Goal: Task Accomplishment & Management: Complete application form

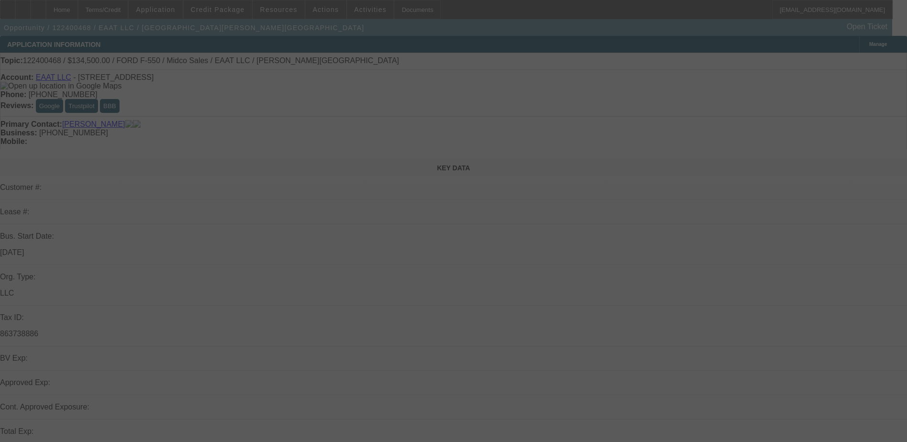
scroll to position [143, 0]
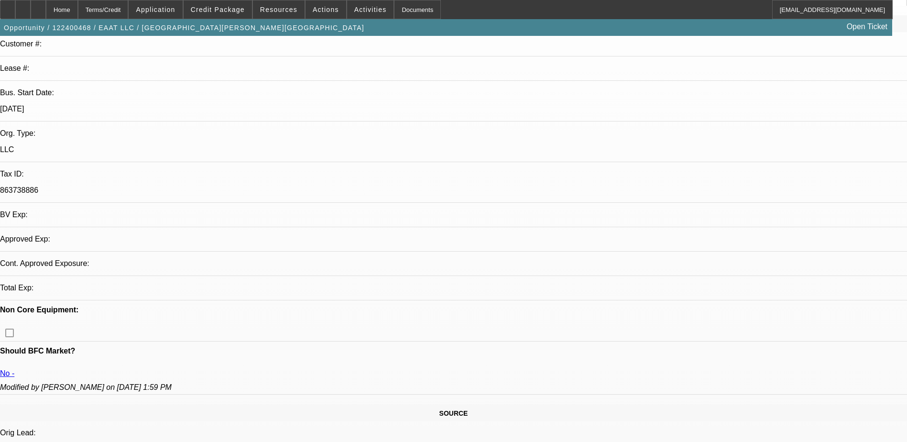
select select "0"
select select "2"
select select "0.1"
select select "1"
select select "2"
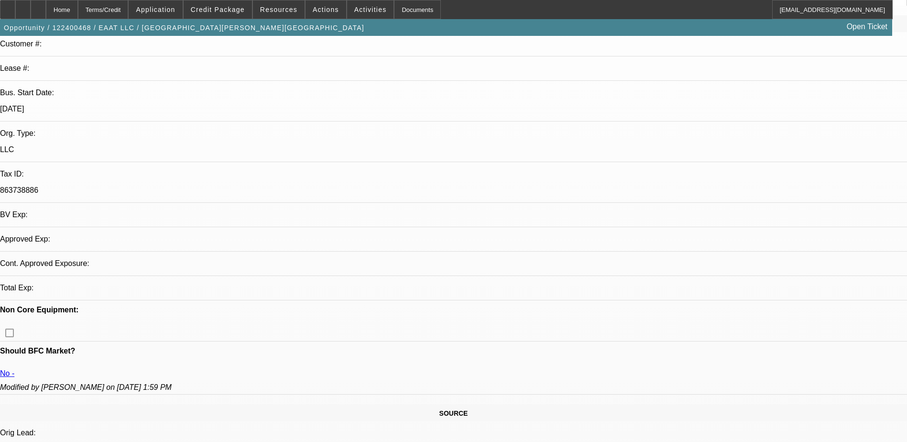
select select "4"
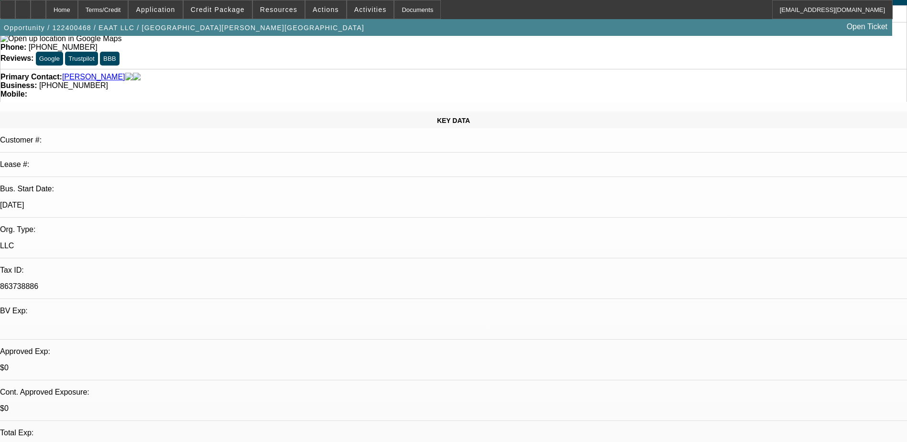
scroll to position [42, 0]
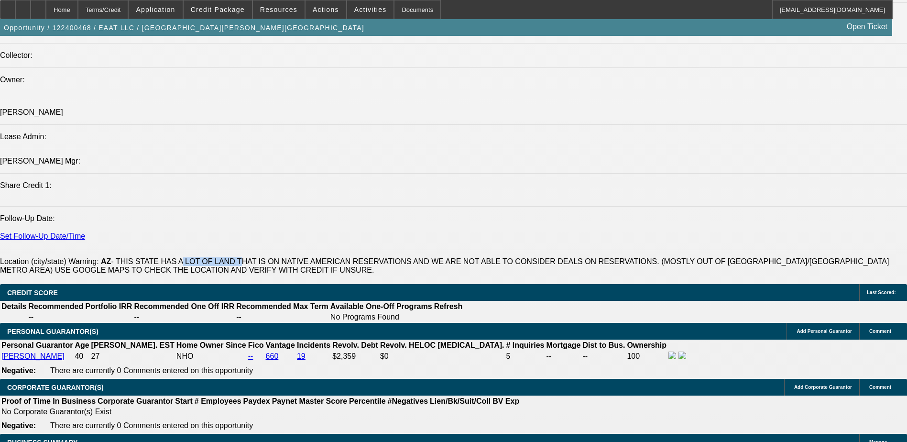
scroll to position [981, 0]
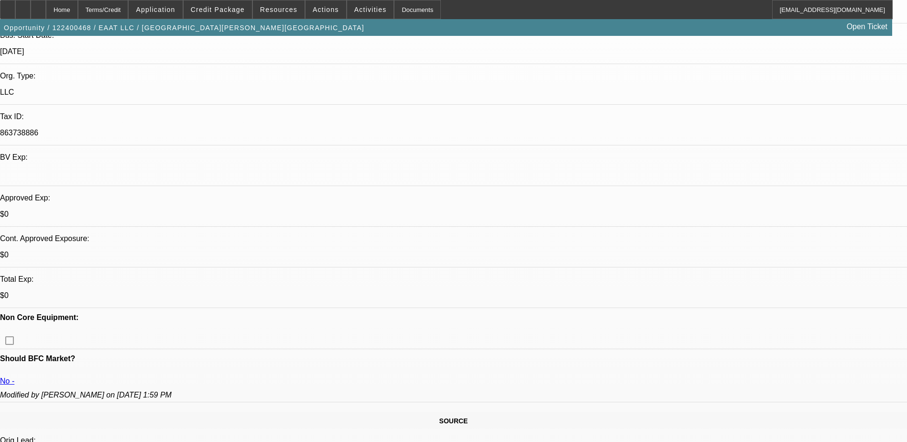
scroll to position [239, 0]
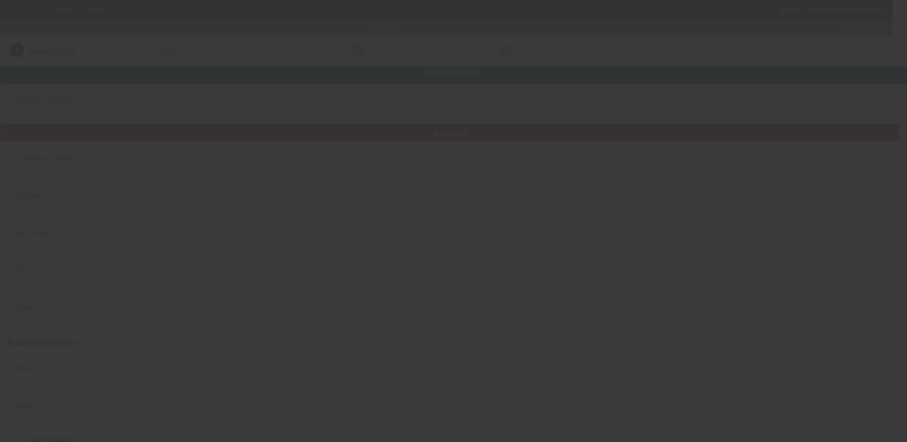
type input "EAAT LLC"
type input "1600 W La Jolla Dr"
type input "85282"
type input "Tempe"
type input "[PHONE_NUMBER]"
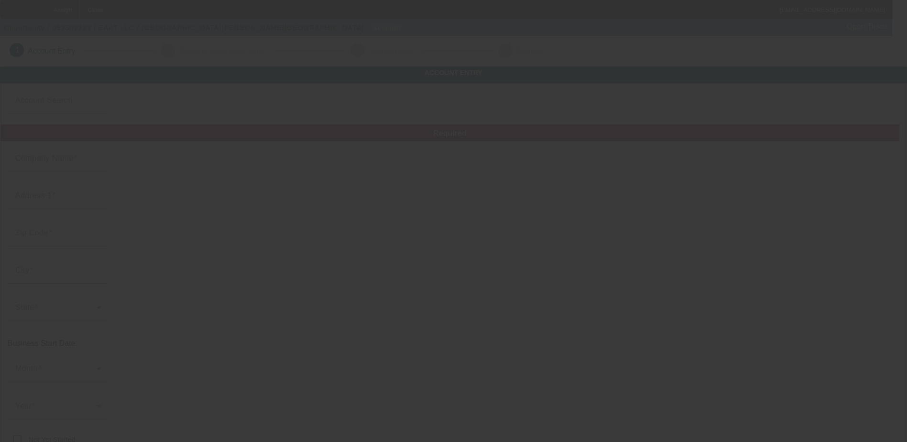
type input "tyronturman@gmail.com"
type input "863738886"
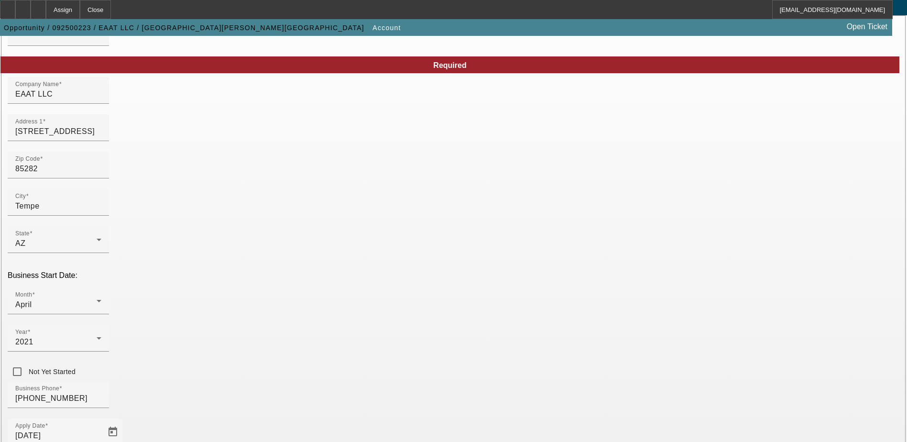
scroll to position [162, 0]
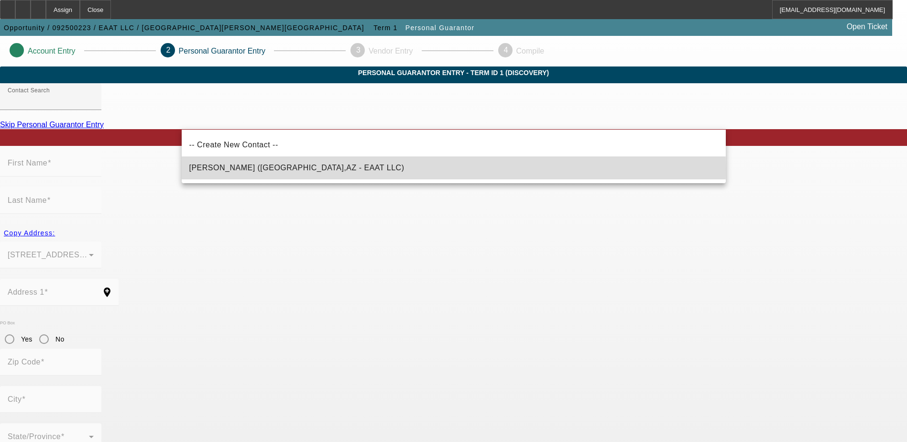
click at [287, 169] on span "Turman, Tyron (Tempe,AZ - EAAT LLC)" at bounding box center [296, 167] width 215 height 8
type input "Turman, Tyron (Tempe,AZ - EAAT LLC)"
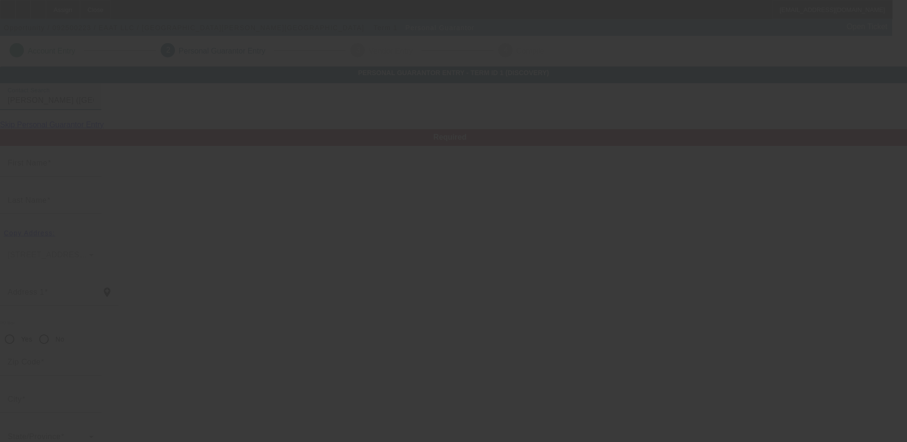
type input "Tyron"
type input "[PERSON_NAME]"
type input "[STREET_ADDRESS]"
radio input "true"
type input "85282"
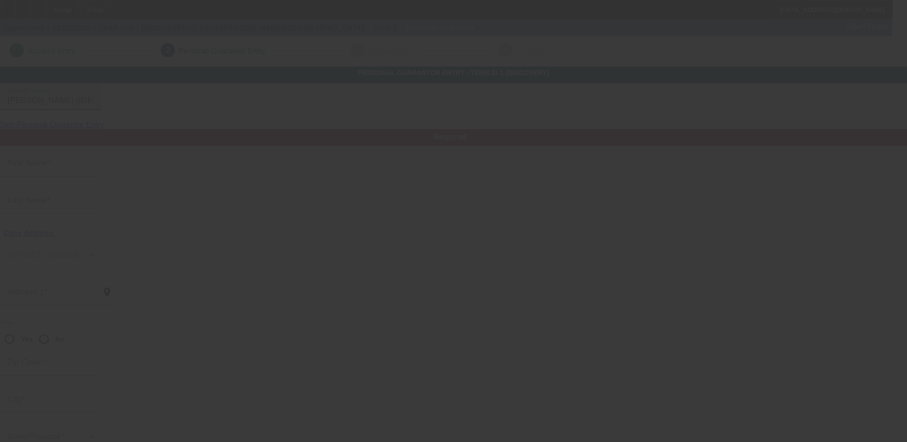
type input "Tempe"
type input "[PHONE_NUMBER]"
type input "100"
type input "123-74-1098"
type input "[EMAIL_ADDRESS][DOMAIN_NAME]"
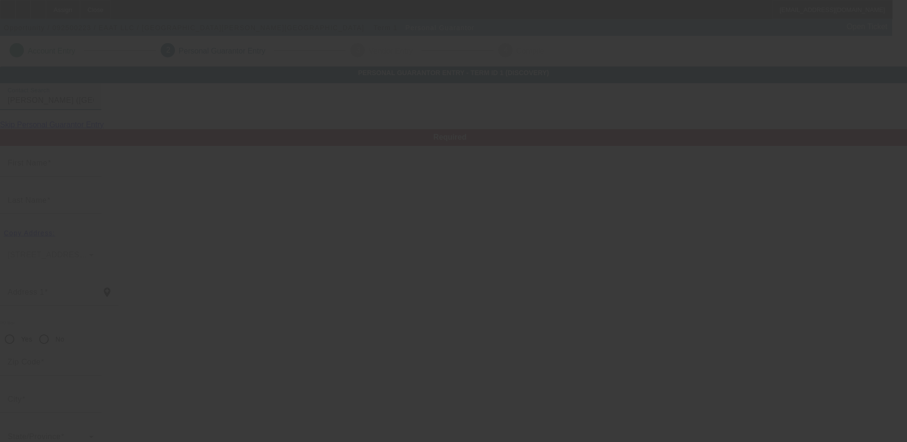
type input "[PHONE_NUMBER]"
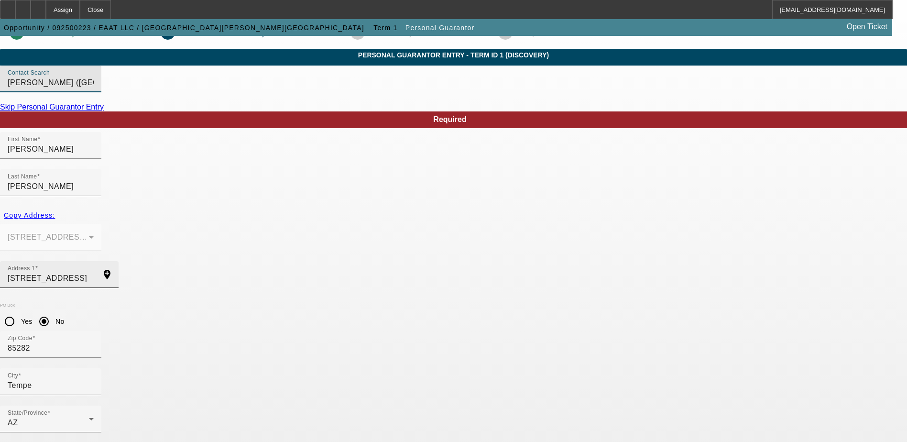
scroll to position [26, 0]
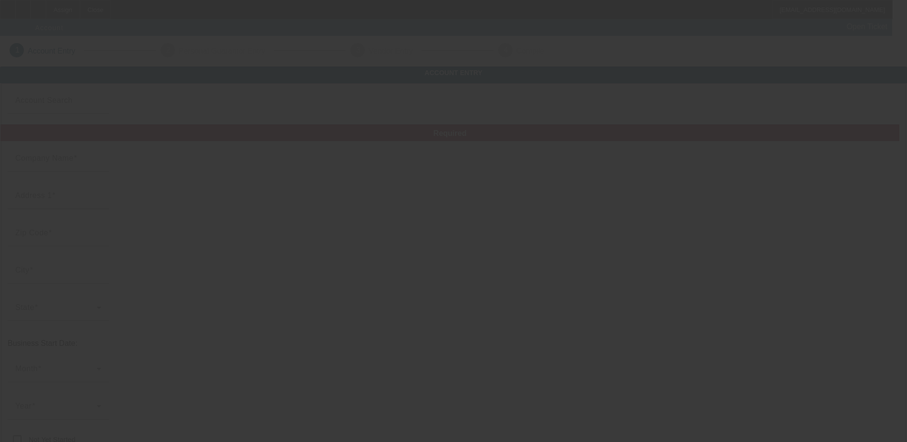
type input "EAAT LLC"
type input "1600 W La Jolla Dr"
type input "85282"
type input "Tempe"
type input "[PHONE_NUMBER]"
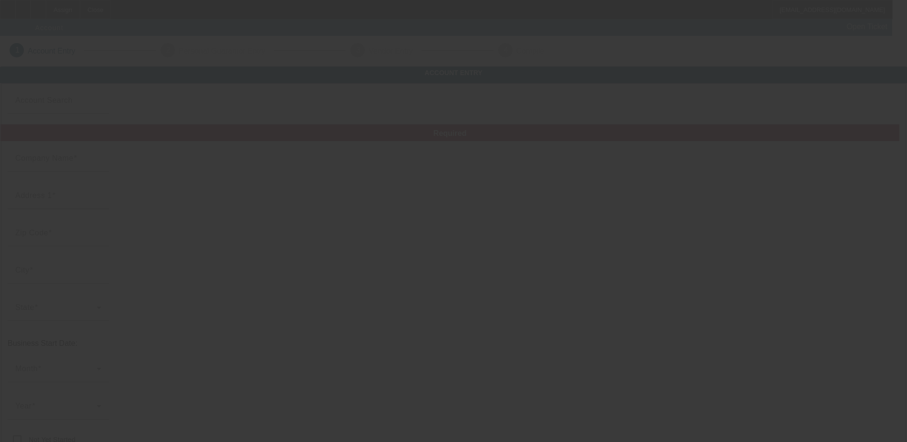
type input "tyronturman@gmail.com"
type input "863738886"
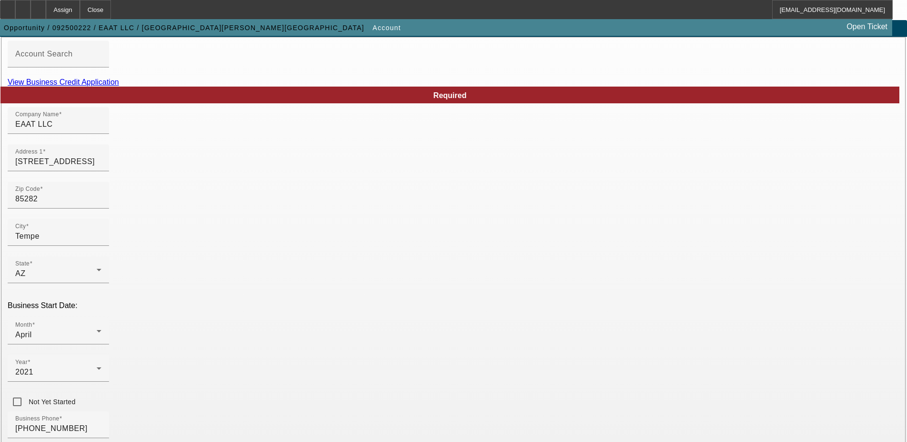
scroll to position [27, 0]
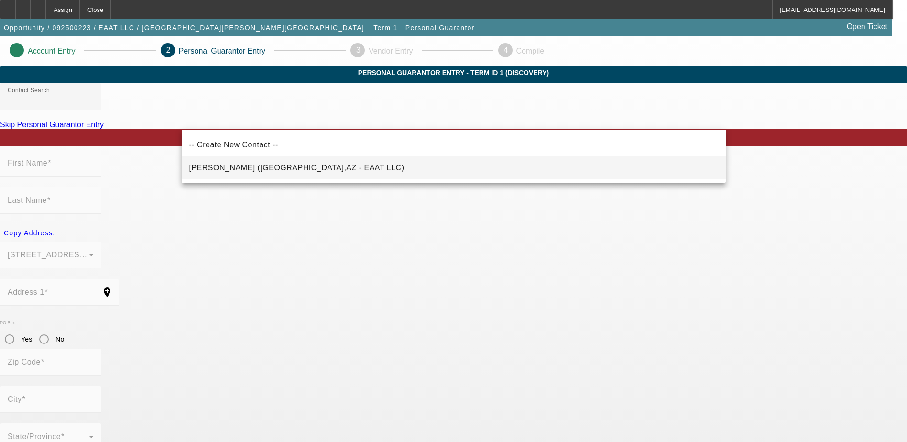
click at [390, 171] on mat-option "Turman, Tyron (Tempe,AZ - EAAT LLC)" at bounding box center [454, 167] width 544 height 23
type input "Turman, Tyron (Tempe,AZ - EAAT LLC)"
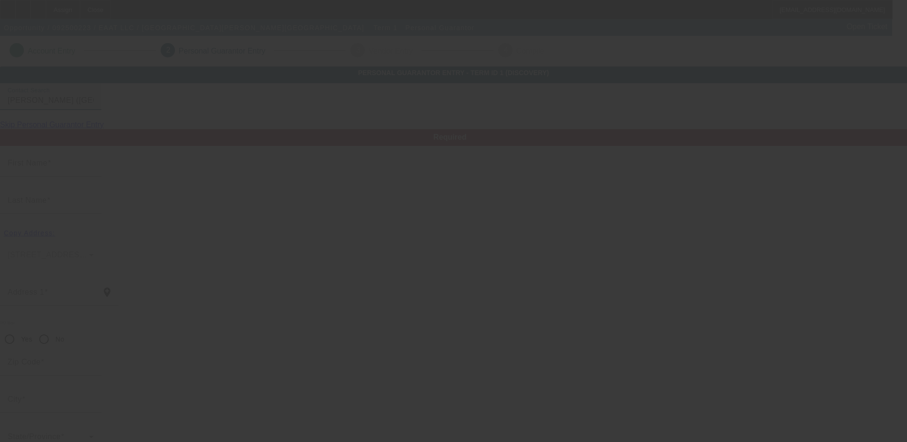
type input "Tyron"
type input "Turman"
type input "1600 La Jolla Drive"
radio input "true"
type input "85282"
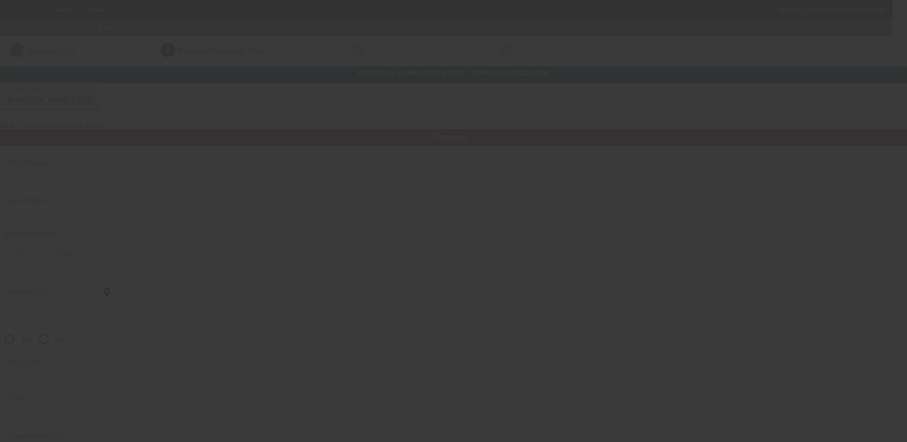
type input "Tempe"
type input "[PHONE_NUMBER]"
type input "100"
type input "123-74-1098"
type input "tyronturman@gmail.com"
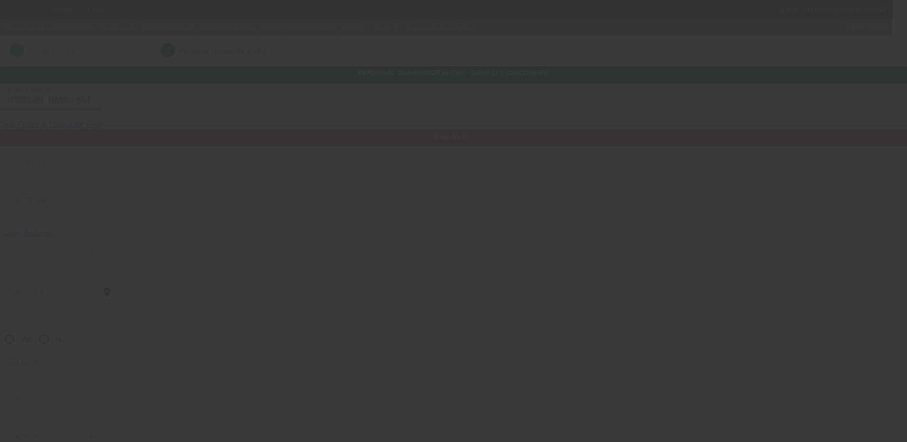
type input "(344) 962-9433"
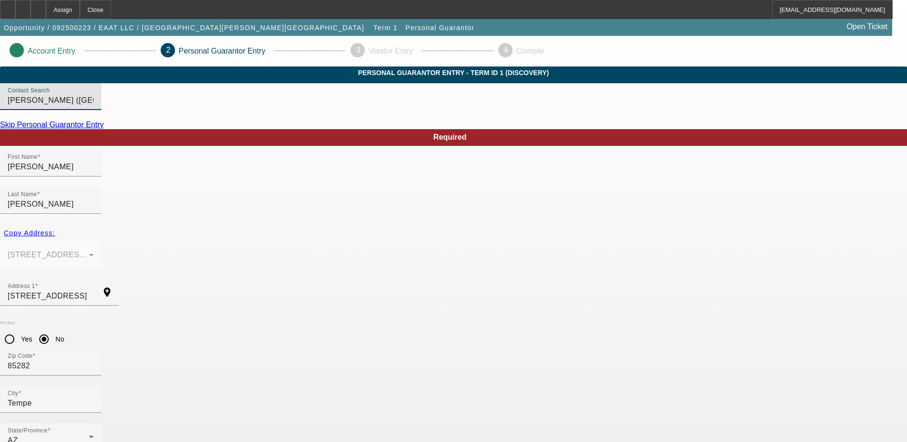
click at [76, 51] on p "Account Entry" at bounding box center [52, 51] width 48 height 9
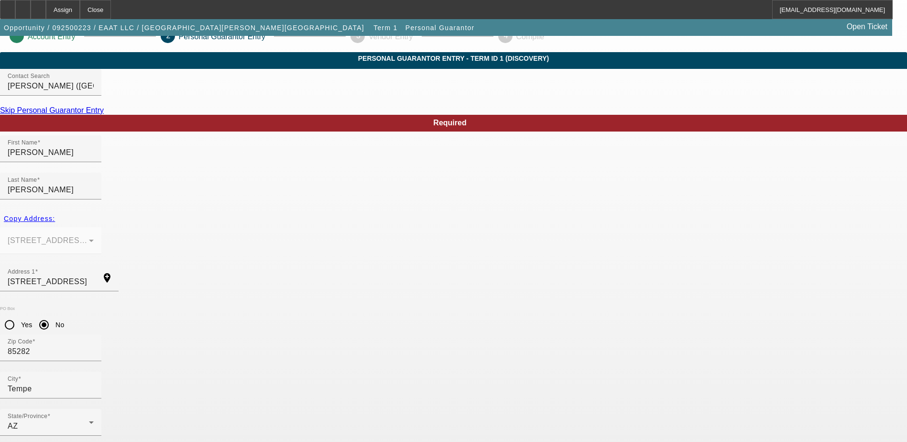
scroll to position [26, 0]
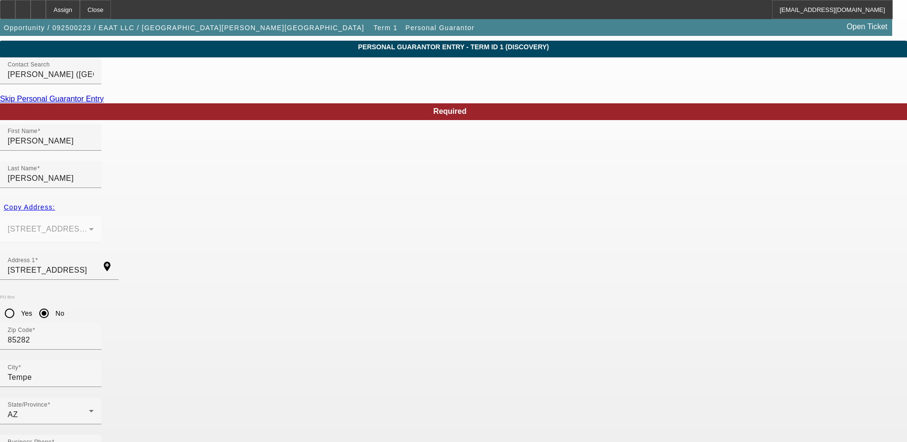
click at [101, 216] on mat-form-field "1600 W La Jolla Dr Tempe, AZ 85282" at bounding box center [50, 234] width 101 height 37
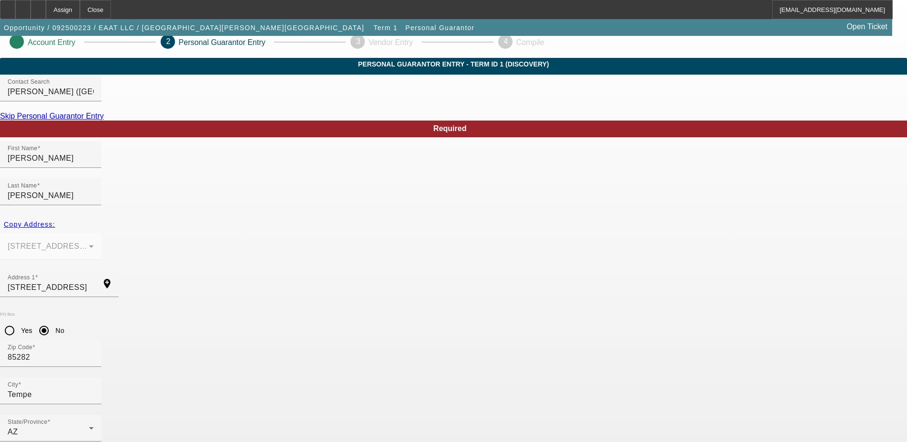
scroll to position [0, 0]
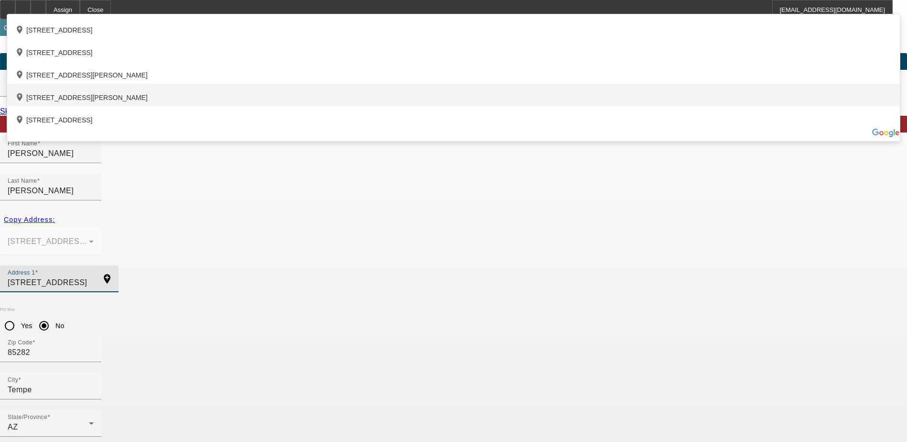
scroll to position [26, 0]
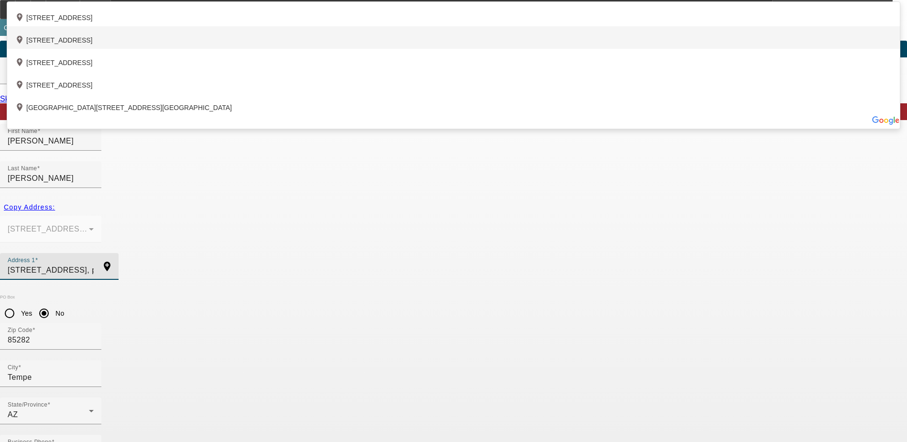
click at [336, 49] on div "add_location 101 North 1st Avenue, Phoenix, AZ 85003, US" at bounding box center [453, 37] width 892 height 22
type input "101 North 1st Avenue"
type input "85003"
type input "Phoenix"
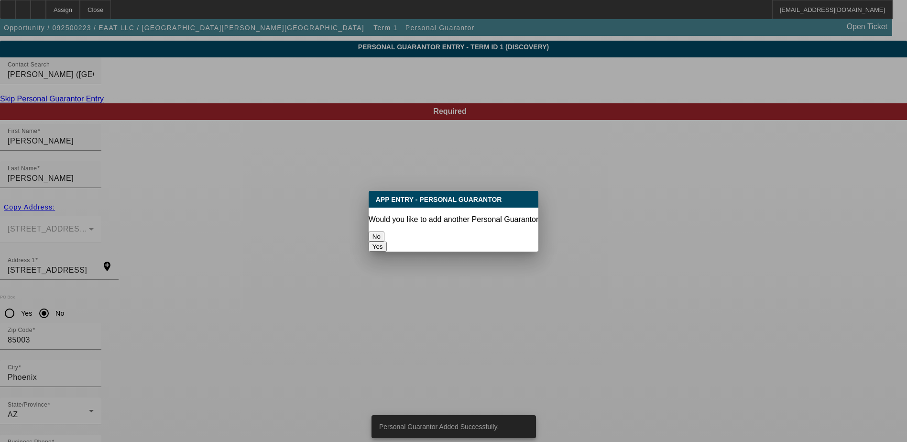
scroll to position [0, 0]
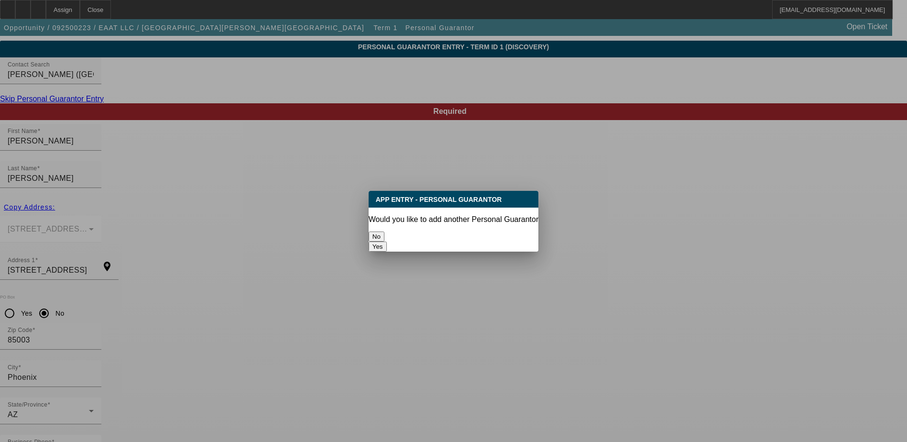
click at [384, 231] on button "No" at bounding box center [376, 236] width 16 height 10
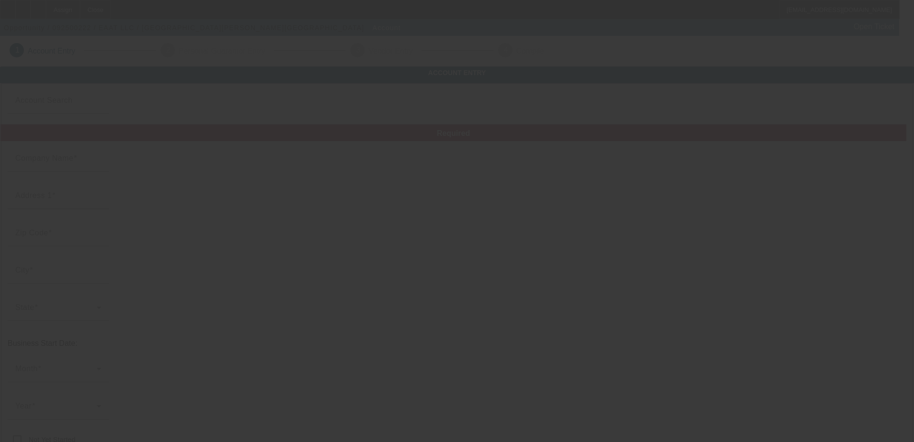
type input "EAAT LLC"
type input "1600 W La Jolla Dr"
type input "85282"
type input "Tempe"
type input "(347) 962-9433"
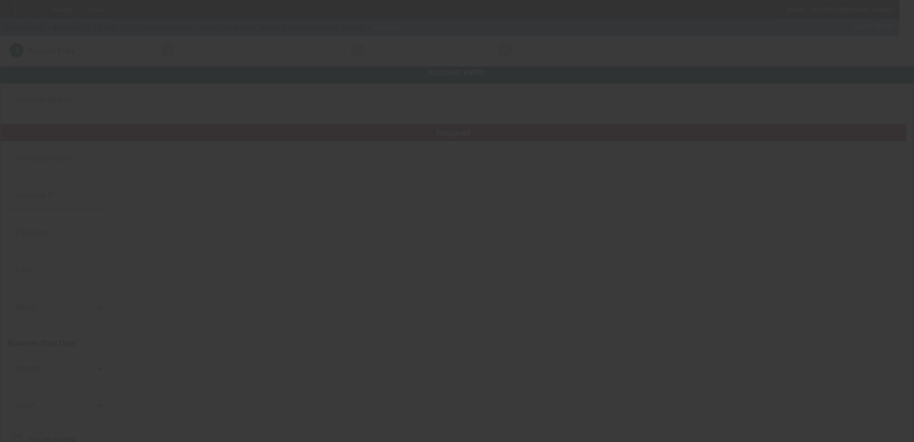
type input "tyronturman@gmail.com"
type input "863738886"
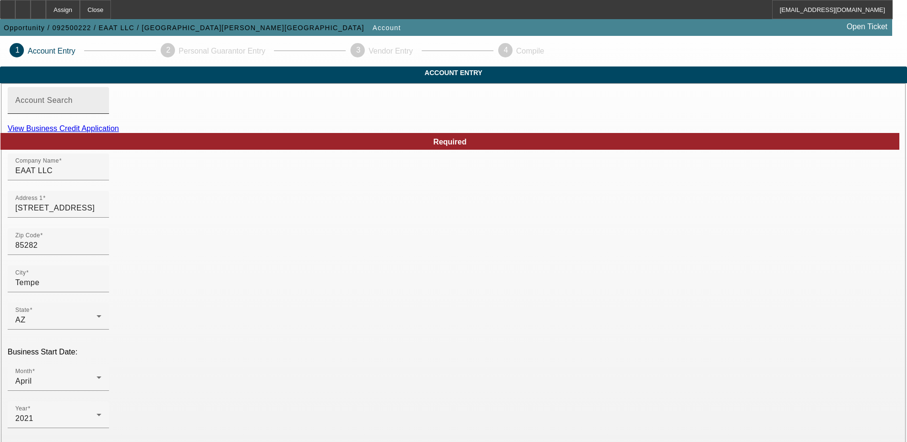
click at [101, 110] on input "Account Search" at bounding box center [58, 103] width 86 height 11
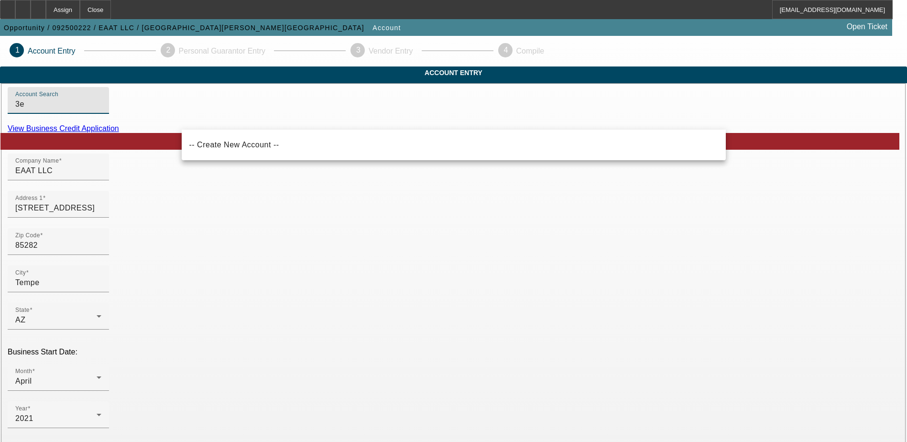
type input "3"
type input "eaa"
drag, startPoint x: 247, startPoint y: 120, endPoint x: 102, endPoint y: 114, distance: 145.0
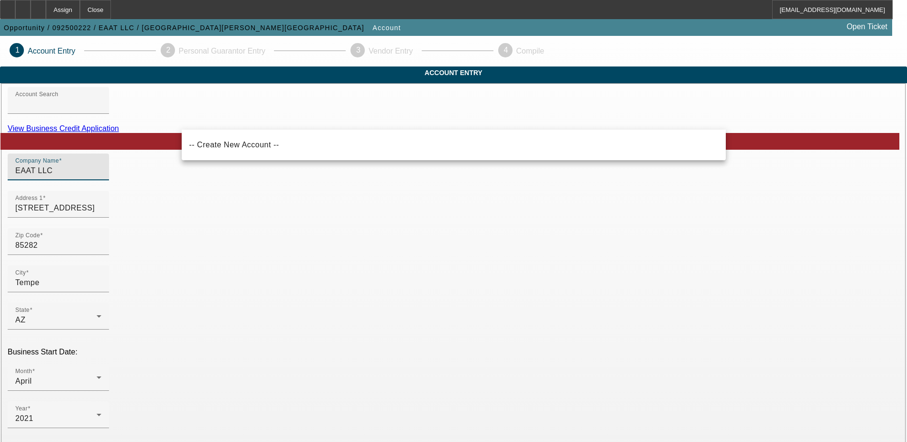
click at [101, 176] on input "EAAT LLC" at bounding box center [58, 170] width 86 height 11
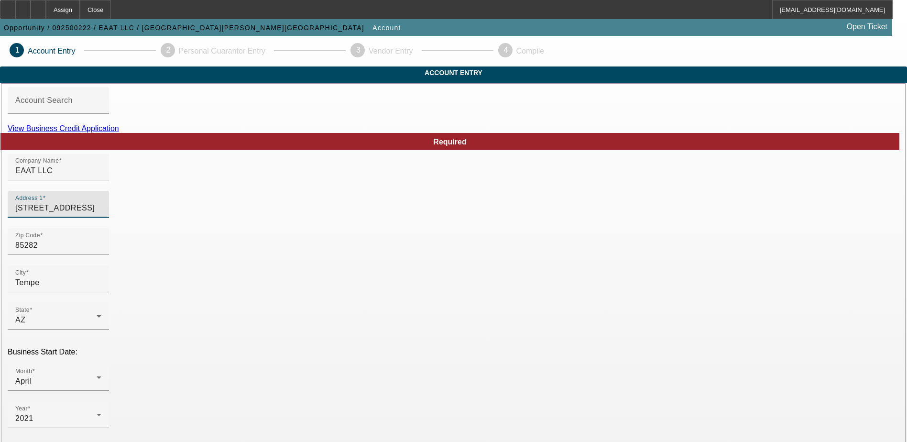
drag, startPoint x: 258, startPoint y: 224, endPoint x: 142, endPoint y: 216, distance: 115.9
type input "101 North 1st Ave. Suite#2325"
click at [101, 251] on input "85282" at bounding box center [58, 244] width 86 height 11
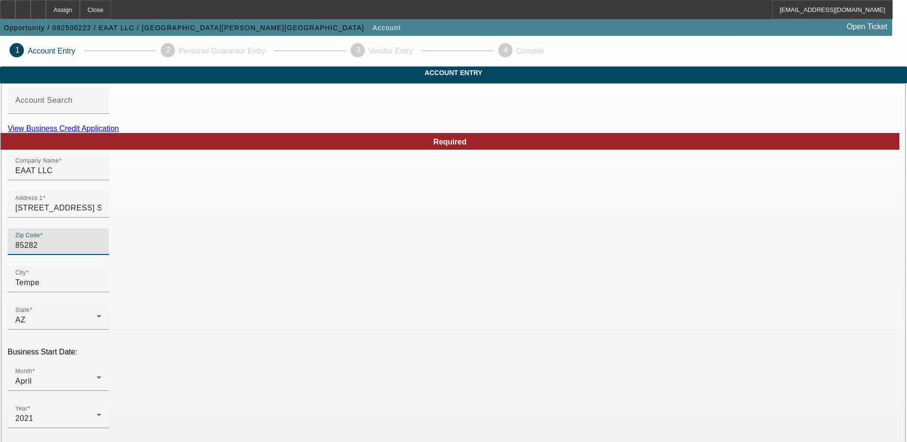
click at [101, 251] on input "85282" at bounding box center [58, 244] width 86 height 11
click at [109, 303] on div at bounding box center [58, 297] width 101 height 11
click at [101, 288] on input "Tempe" at bounding box center [58, 282] width 86 height 11
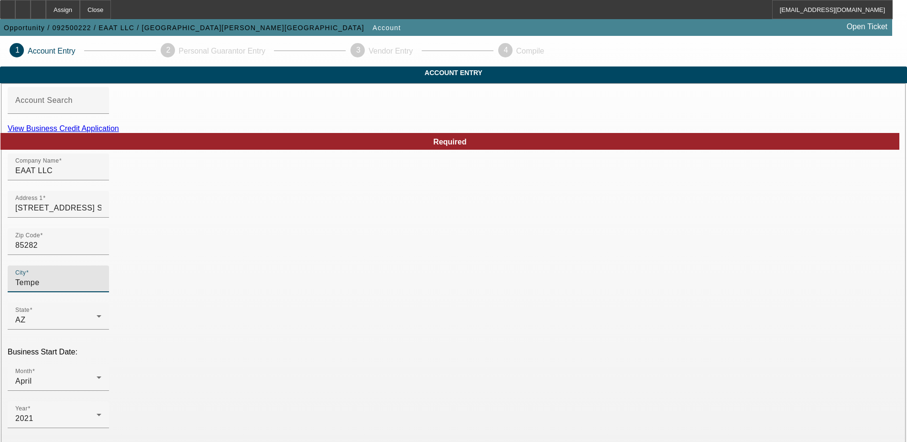
click at [101, 288] on input "Tempe" at bounding box center [58, 282] width 86 height 11
type input "Phoenix"
click at [109, 303] on div at bounding box center [58, 297] width 101 height 11
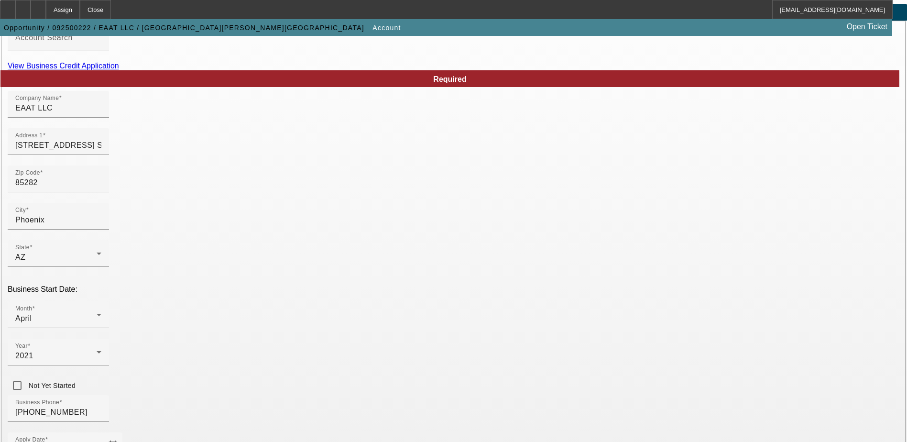
scroll to position [143, 0]
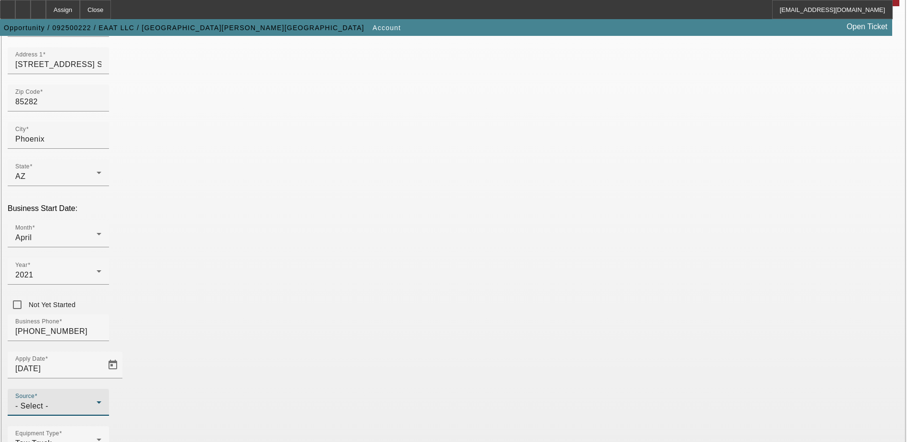
click at [97, 400] on div "- Select -" at bounding box center [55, 405] width 81 height 11
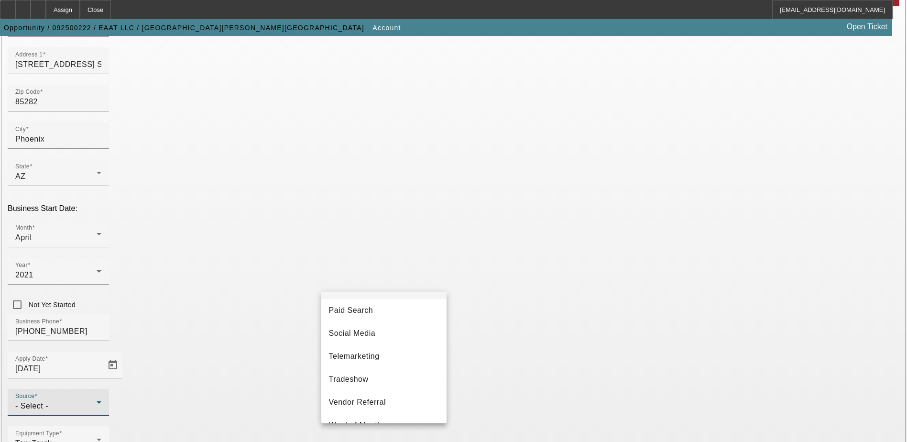
scroll to position [335, 0]
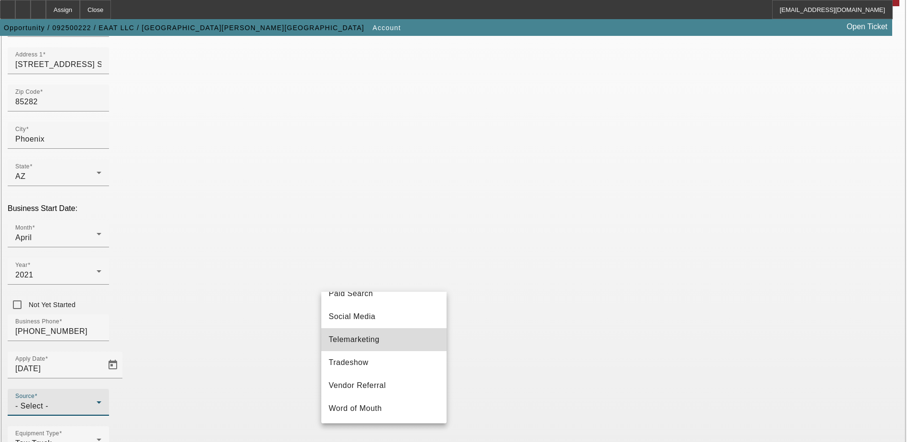
click at [385, 340] on mat-option "Telemarketing" at bounding box center [383, 339] width 125 height 23
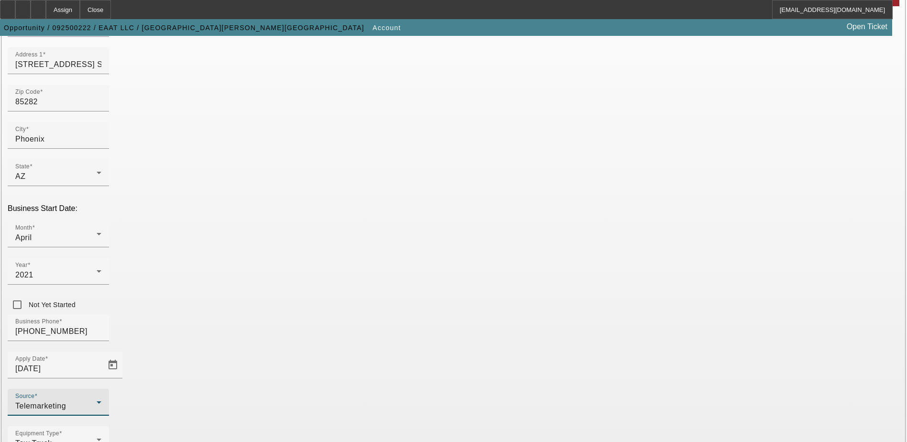
click at [357, 426] on div "Equipment Type Tow Truck" at bounding box center [453, 444] width 891 height 37
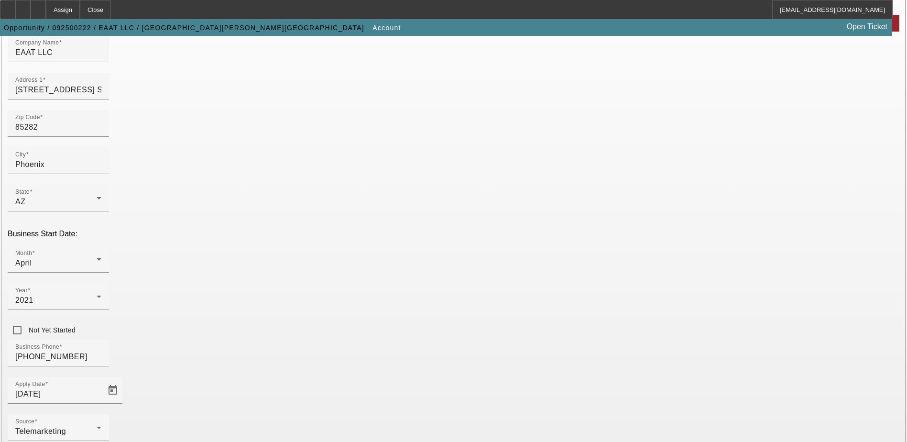
scroll to position [170, 0]
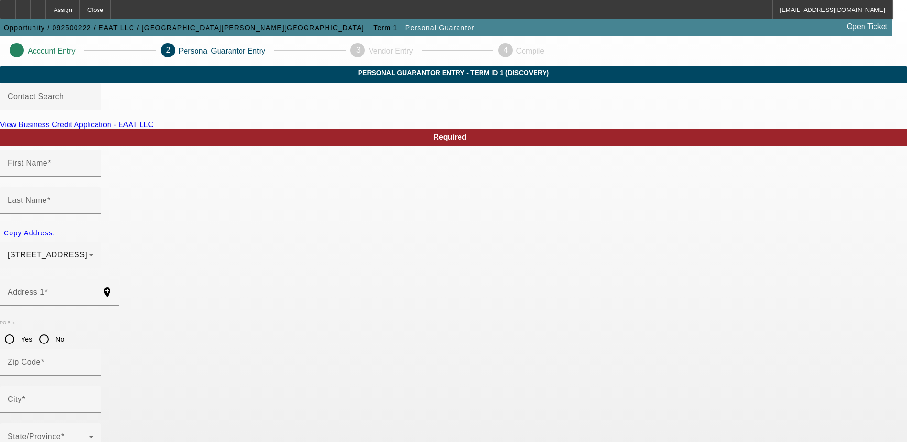
type input "Tyron"
type input "Turman"
type input "101 North 1st Avenue"
radio input "true"
type input "85003"
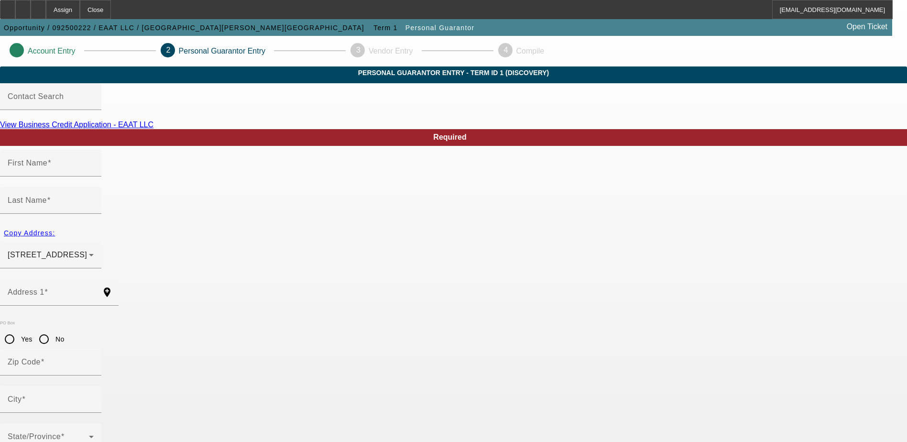
type input "Phoenix"
type input "[PHONE_NUMBER]"
type input "100"
type input "123-74-1098"
type input "tyronturman@gmail.com"
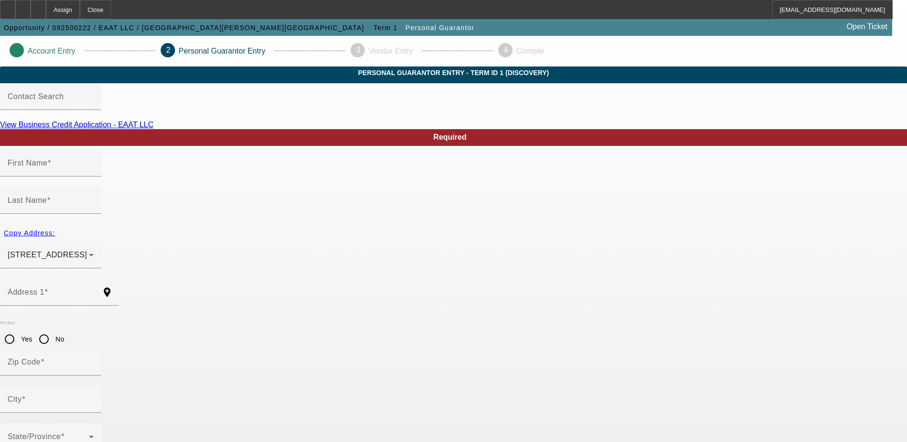
type input "(344) 962-9433"
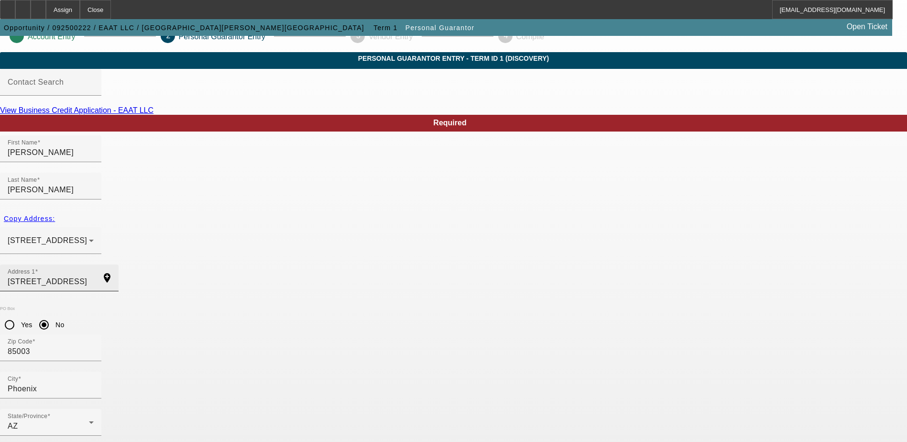
scroll to position [26, 0]
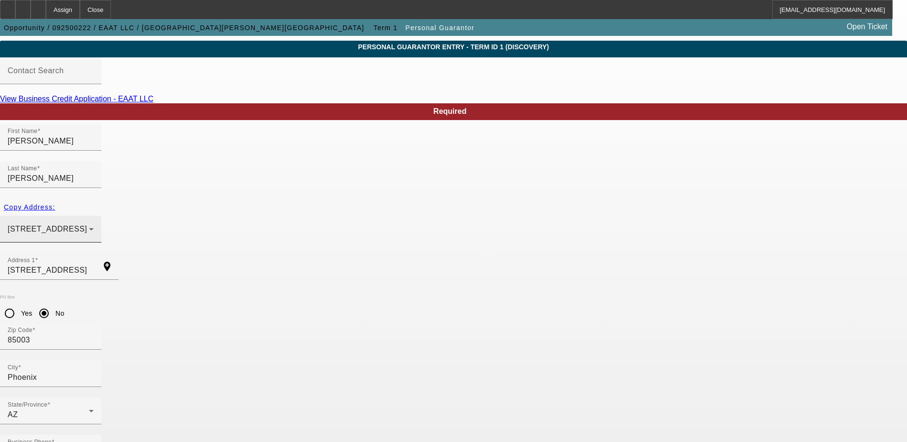
click at [94, 216] on div "101 North 1st Avenue Phoenix, AZ 85003" at bounding box center [51, 229] width 86 height 27
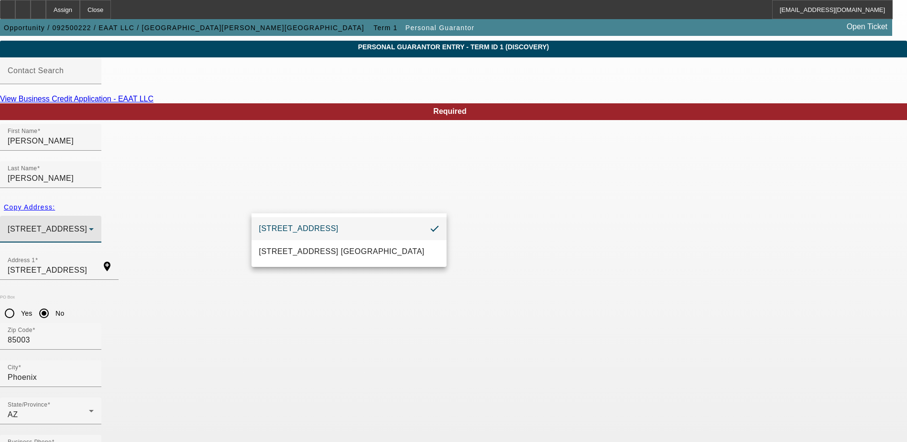
click at [341, 206] on div at bounding box center [453, 221] width 907 height 442
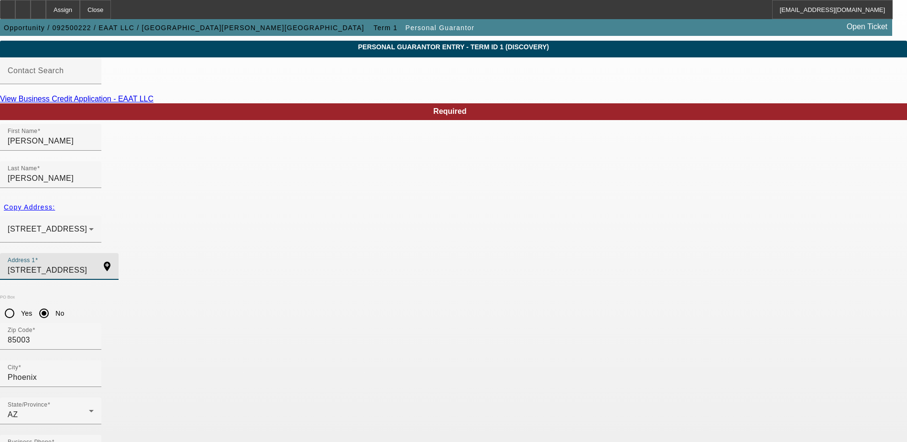
click at [94, 264] on input "101 North 1st Avenue" at bounding box center [51, 269] width 86 height 11
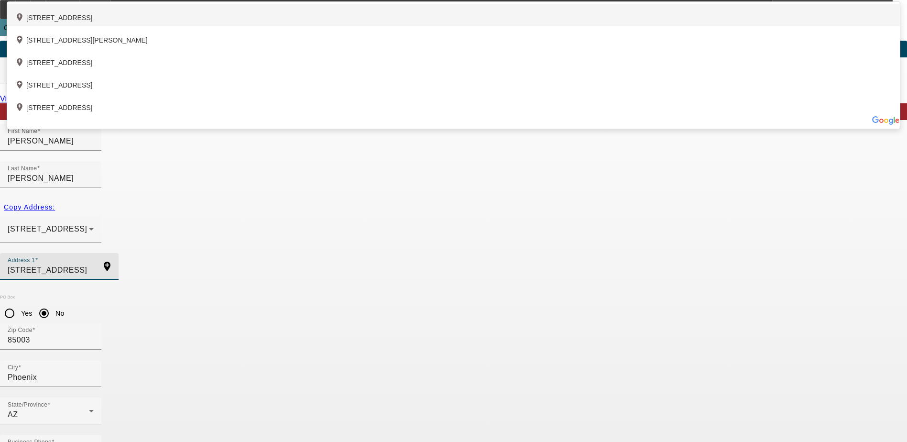
click at [313, 26] on div "add_location 505 West Baseline Road, Tempe, AZ 85283, US" at bounding box center [453, 15] width 892 height 22
type input "505 West Baseline Road"
type input "85283"
type input "Tempe"
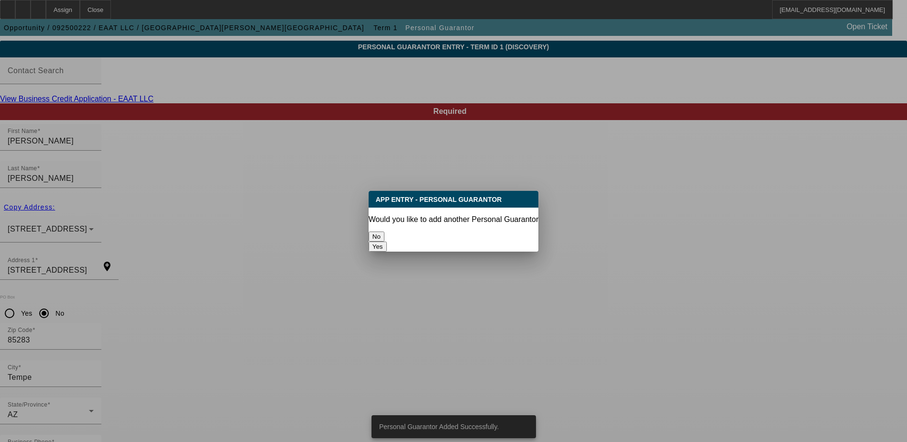
scroll to position [0, 0]
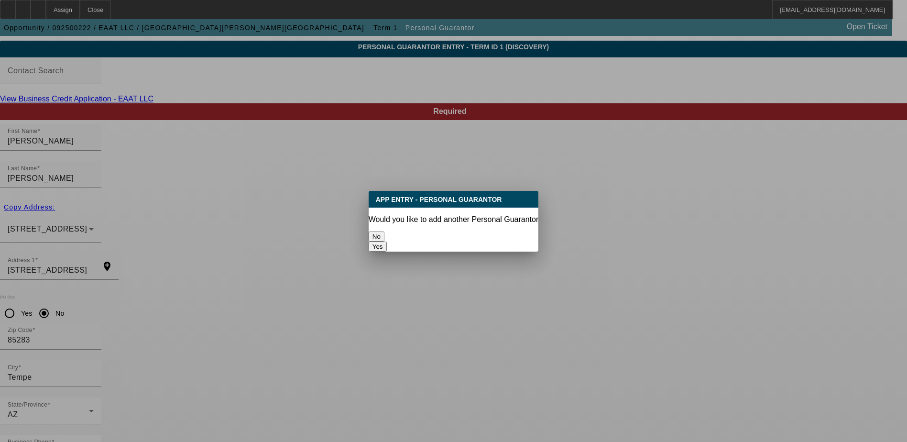
click at [384, 234] on button "No" at bounding box center [376, 236] width 16 height 10
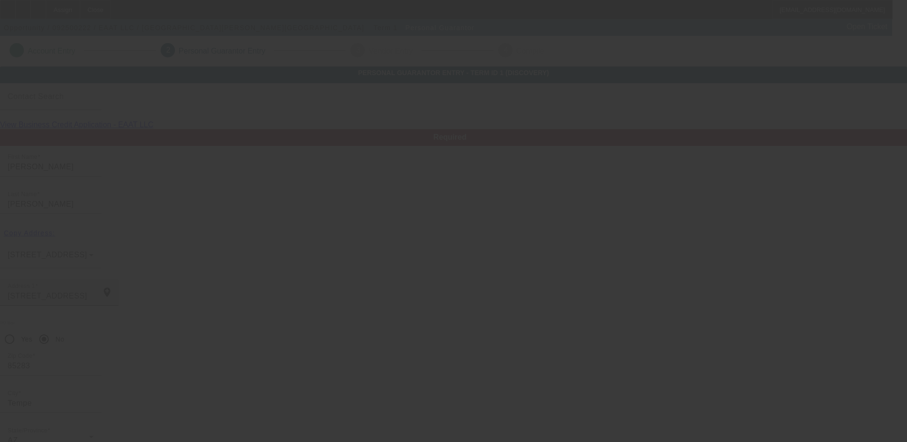
scroll to position [26, 0]
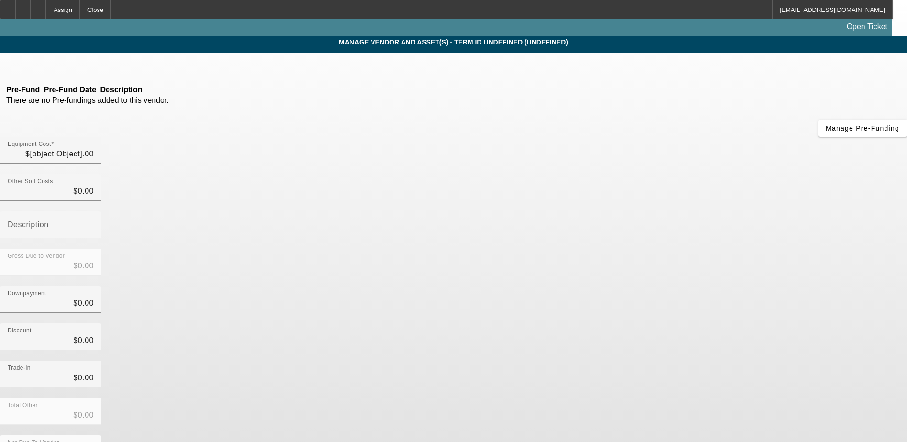
type input "$80,000.00"
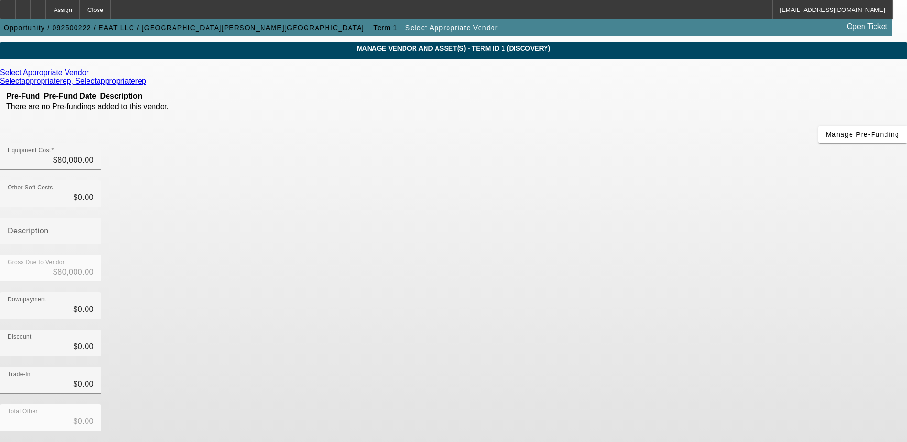
scroll to position [46, 0]
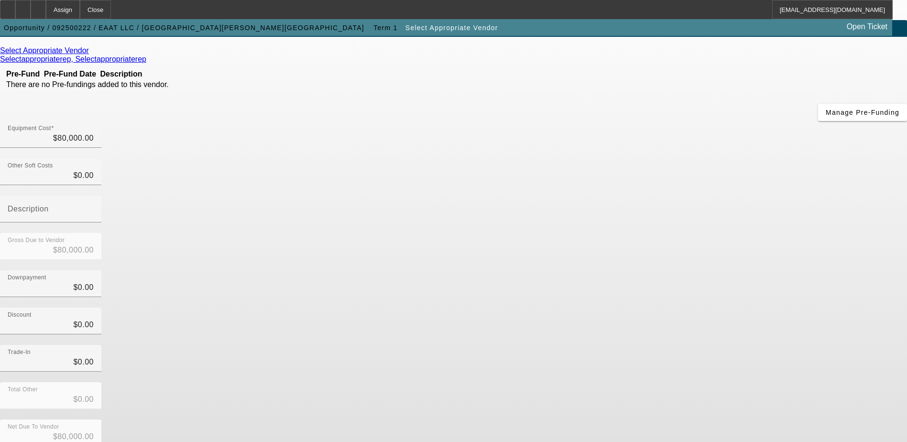
click at [91, 54] on icon at bounding box center [91, 50] width 0 height 8
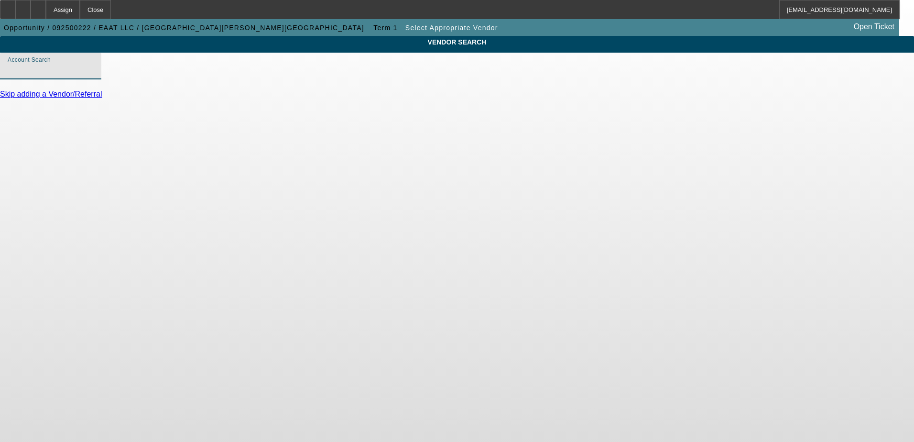
click at [94, 76] on input "Account Search" at bounding box center [51, 69] width 86 height 11
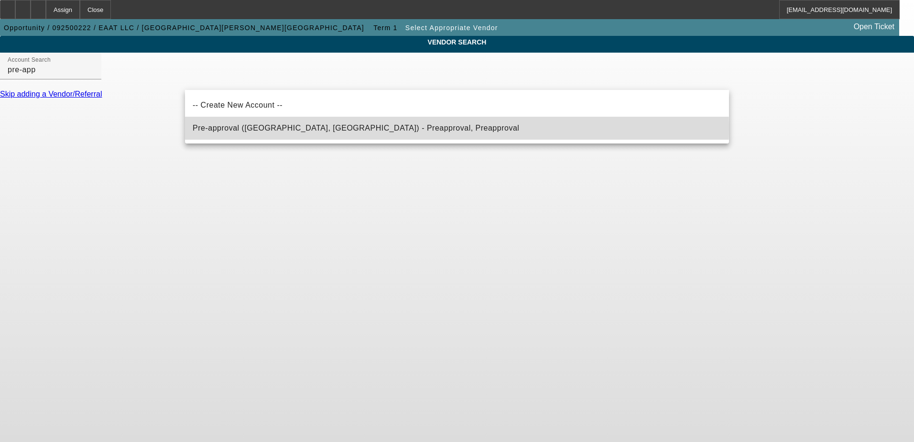
click at [334, 127] on span "Pre-approval (Northbrook, IL) - Preapproval, Preapproval" at bounding box center [356, 128] width 326 height 8
type input "Pre-approval (Northbrook, IL) - Preapproval, Preapproval"
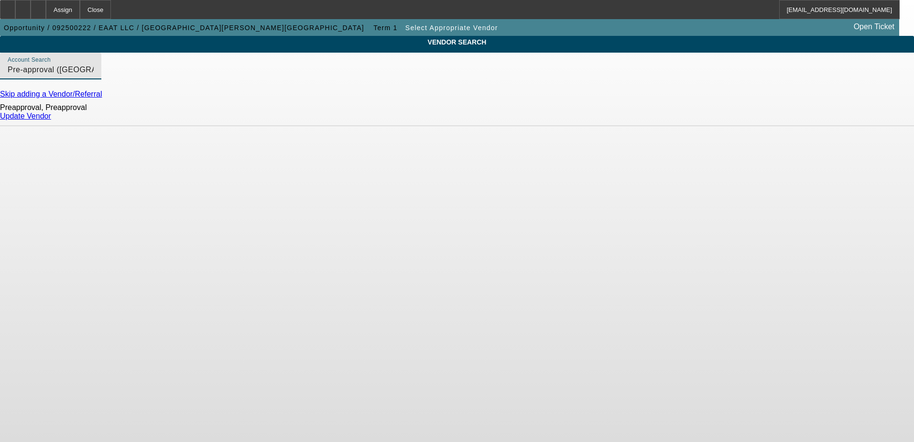
click at [51, 120] on link "Update Vendor" at bounding box center [25, 116] width 51 height 8
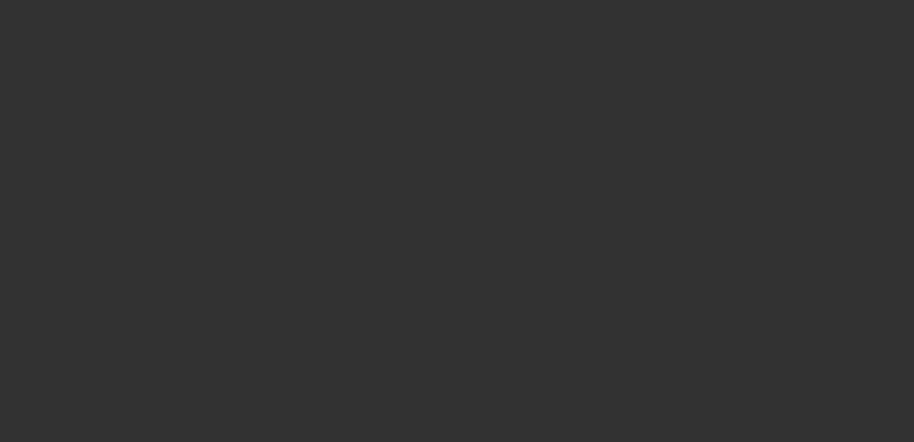
type input "$80,000.00"
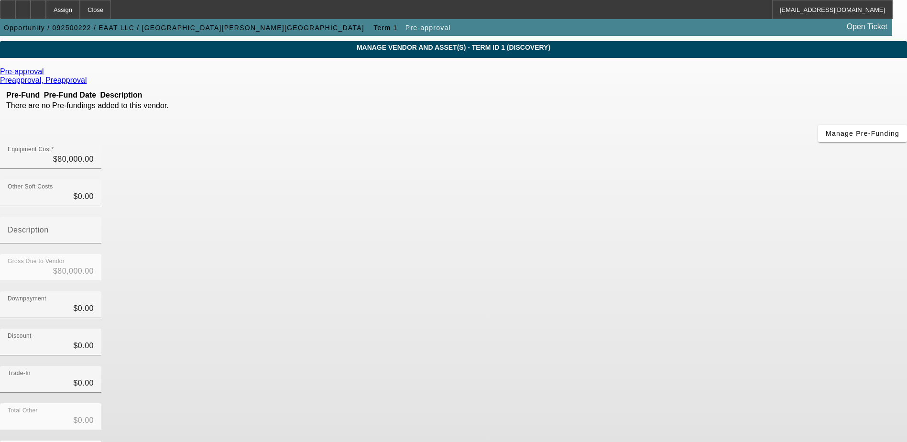
scroll to position [46, 0]
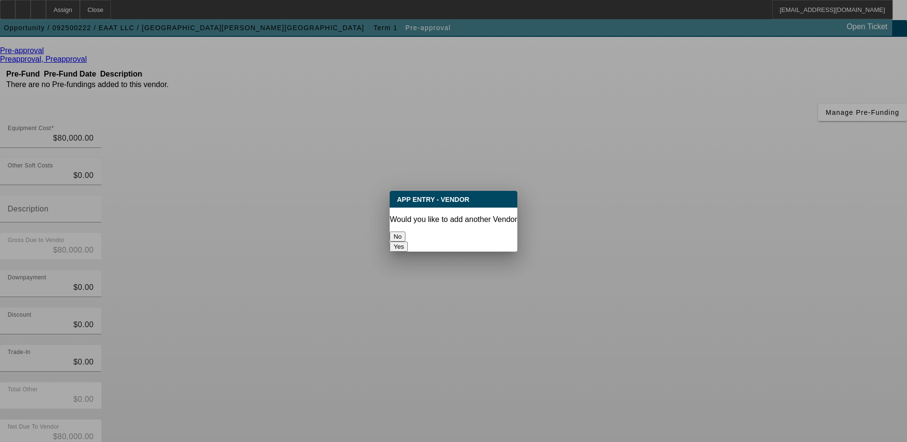
click at [405, 235] on button "No" at bounding box center [398, 236] width 16 height 10
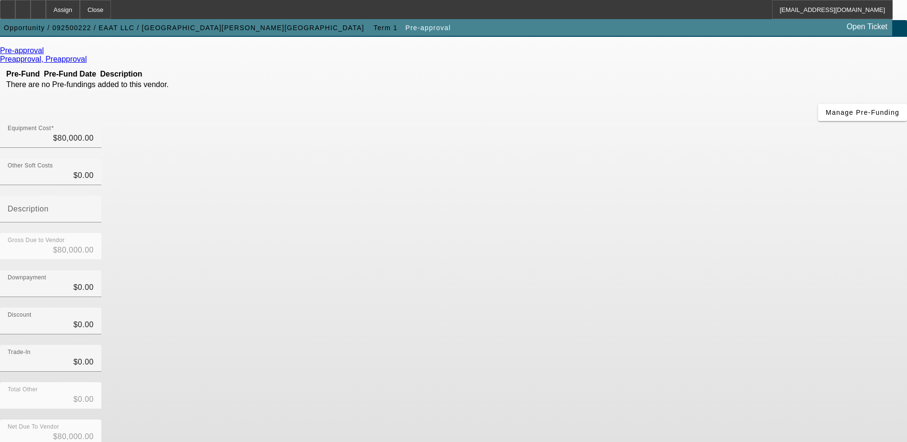
scroll to position [46, 0]
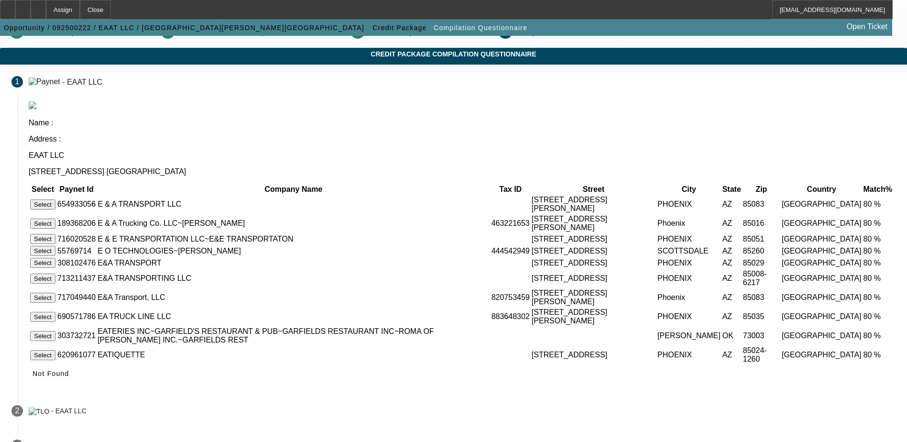
scroll to position [28, 0]
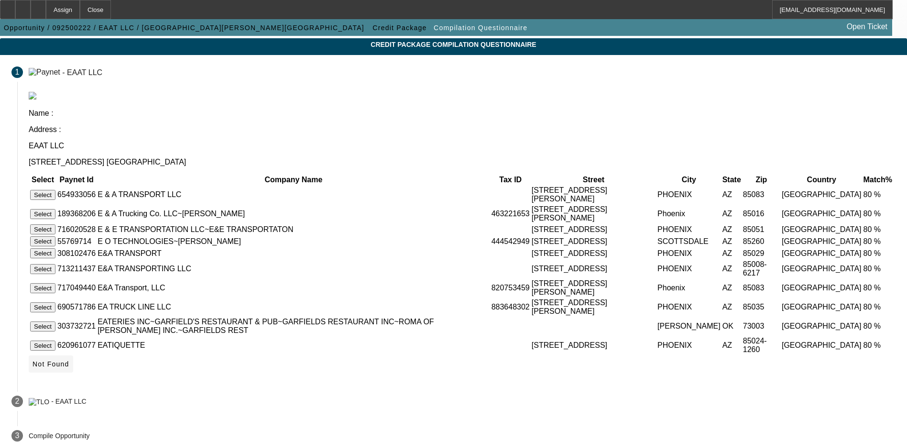
click at [69, 360] on span "Not Found" at bounding box center [50, 364] width 37 height 8
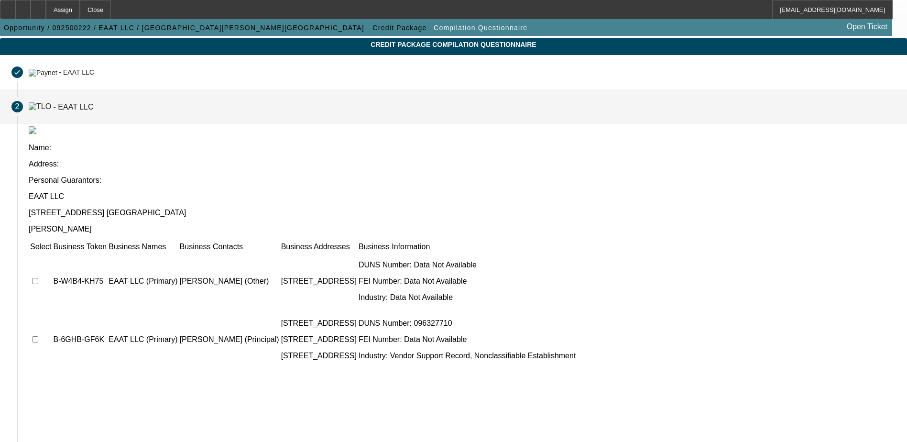
click at [52, 252] on td at bounding box center [41, 280] width 22 height 57
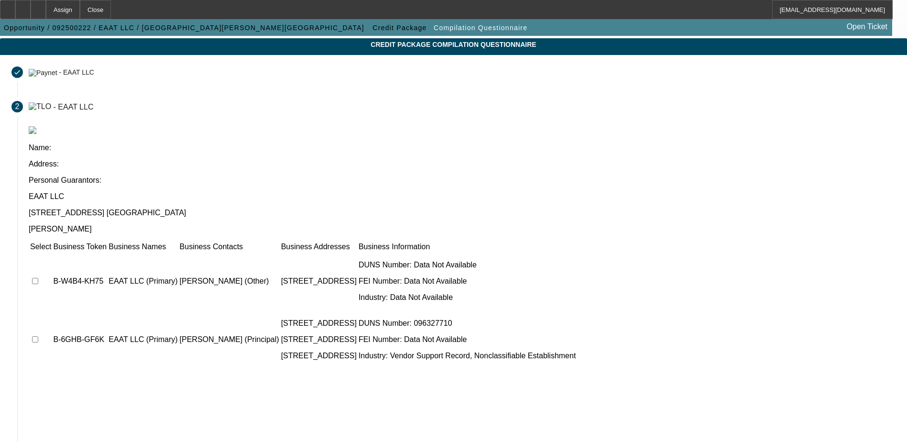
click at [38, 278] on input "checkbox" at bounding box center [35, 281] width 6 height 6
checkbox input "true"
click at [52, 311] on td at bounding box center [41, 339] width 22 height 57
click at [38, 336] on input "checkbox" at bounding box center [35, 339] width 6 height 6
checkbox input "true"
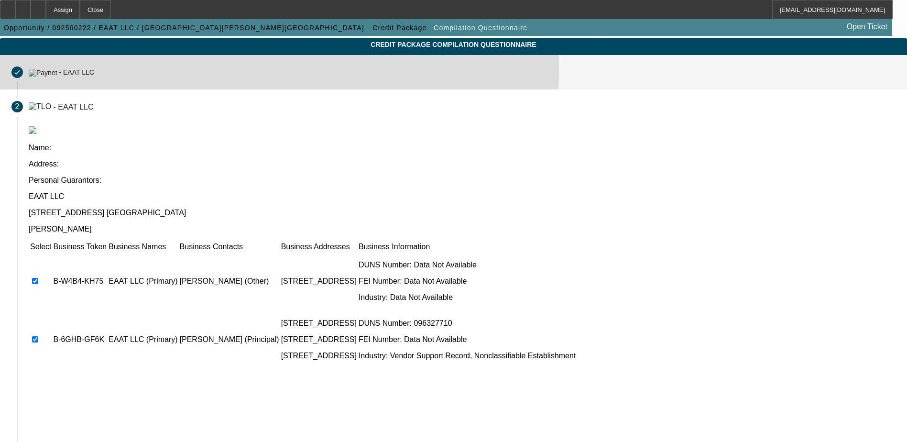
click at [94, 76] on div "- EAAT LLC" at bounding box center [76, 73] width 35 height 8
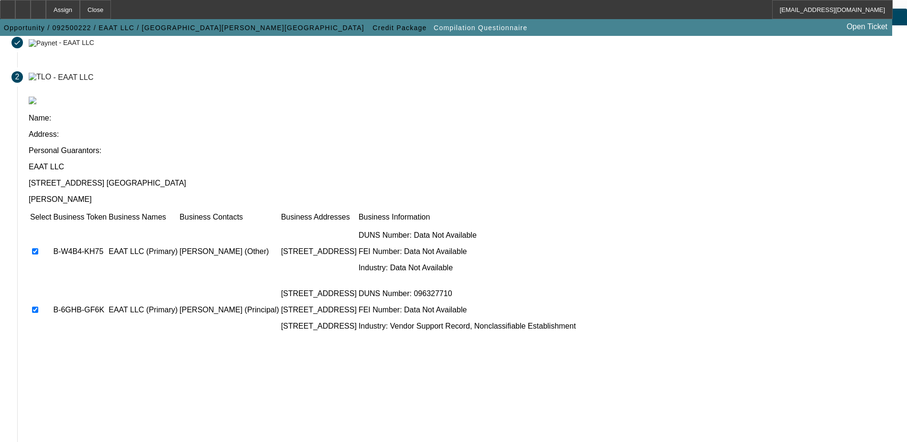
scroll to position [87, 0]
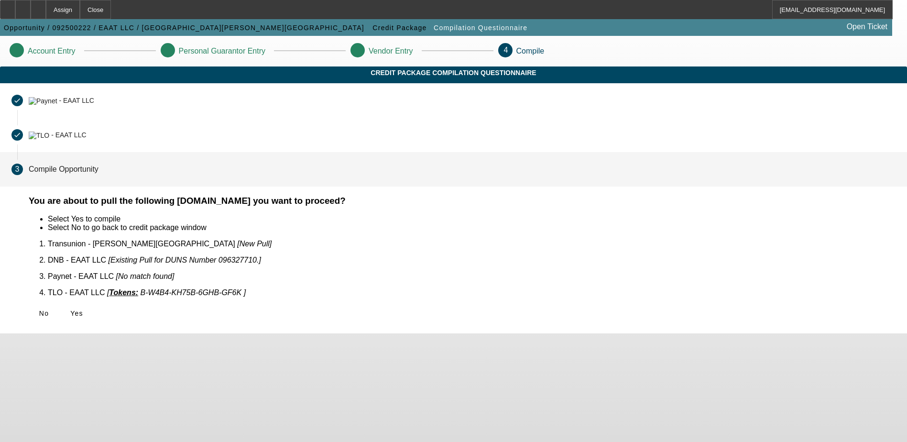
scroll to position [0, 0]
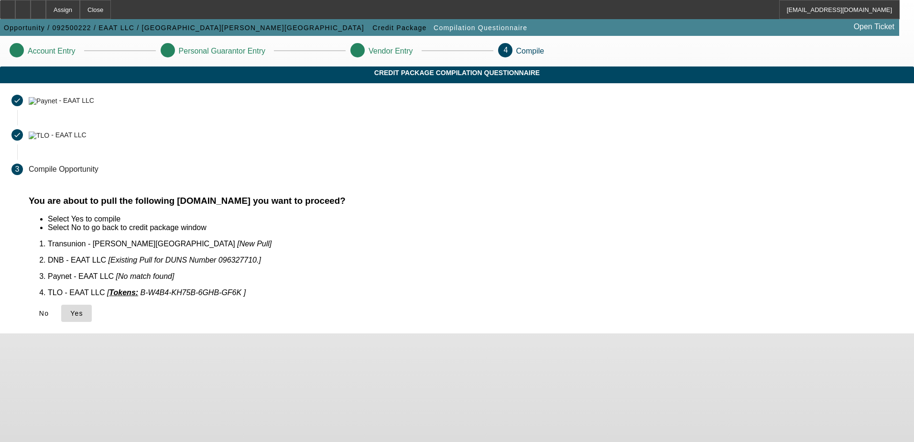
click at [83, 309] on span "Yes" at bounding box center [76, 313] width 13 height 8
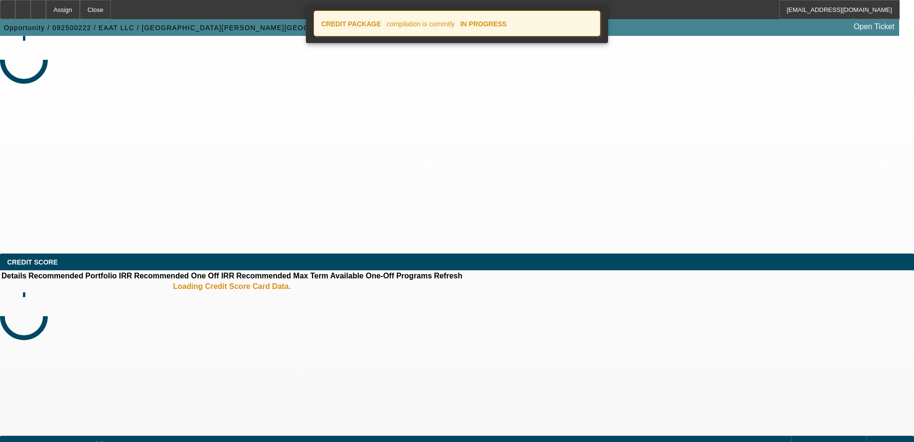
select select "0"
select select "2"
select select "0.1"
select select "4"
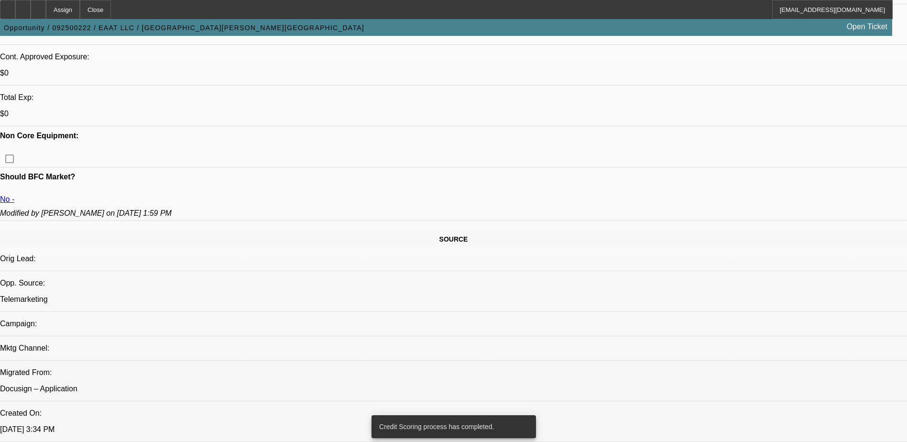
scroll to position [143, 0]
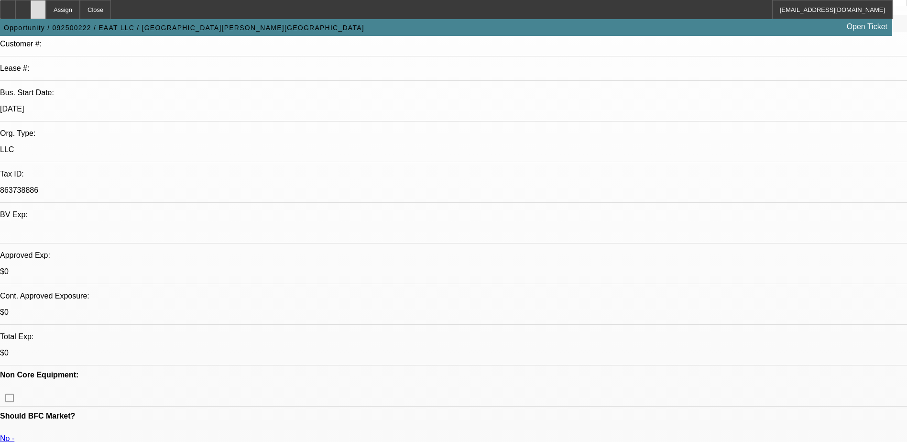
click at [46, 10] on div at bounding box center [38, 9] width 15 height 19
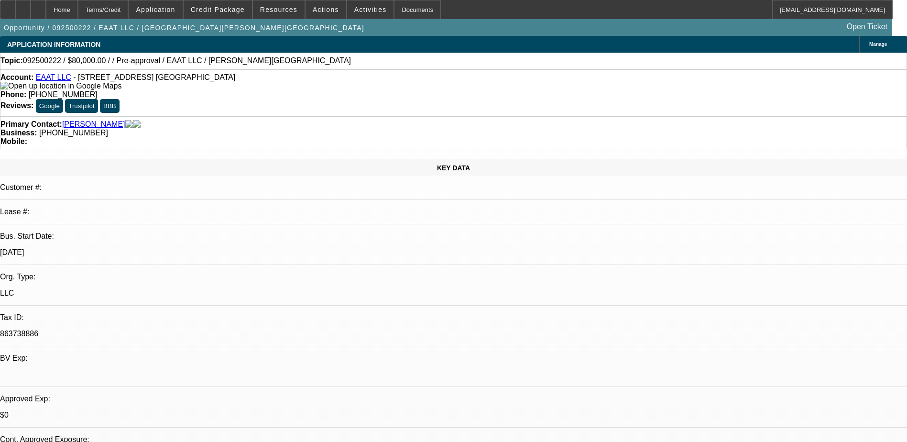
select select "0"
select select "2"
select select "0.1"
select select "4"
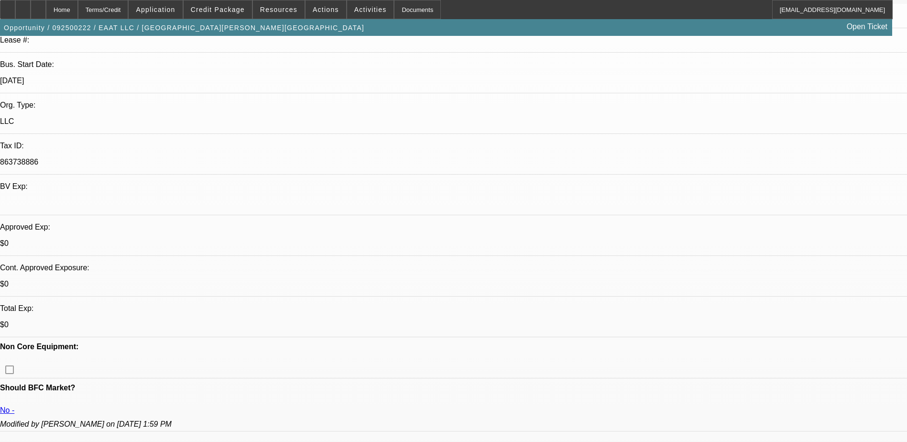
scroll to position [191, 0]
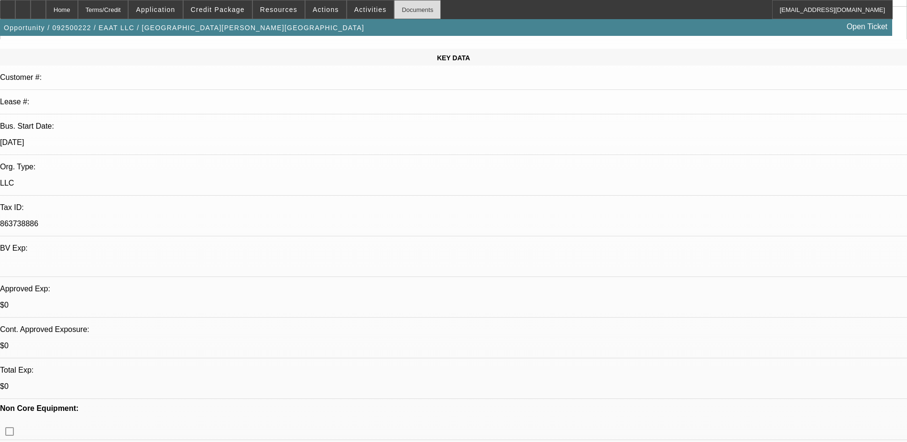
scroll to position [0, 0]
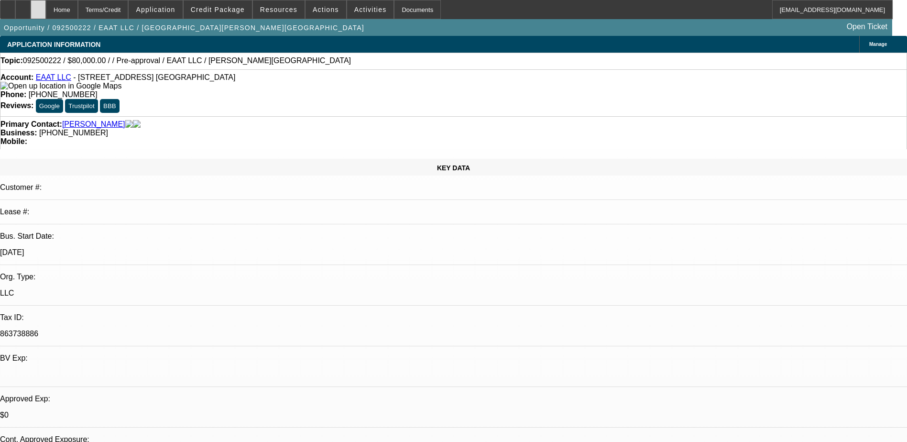
click at [46, 1] on div at bounding box center [38, 9] width 15 height 19
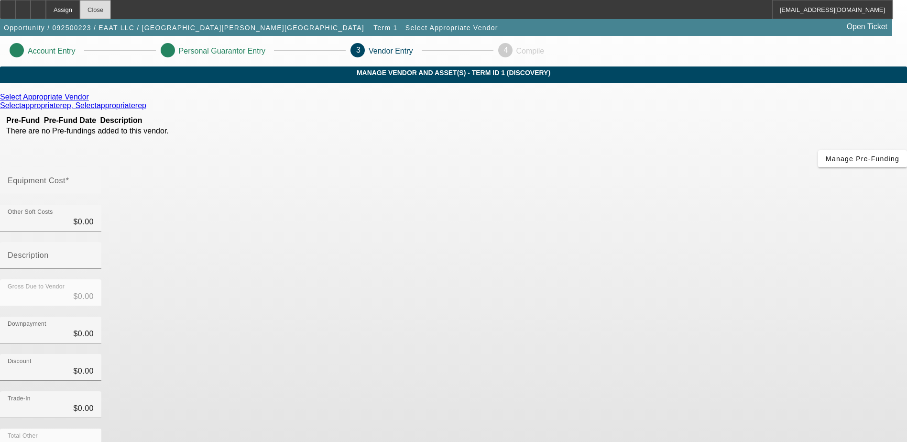
click at [110, 3] on div "Close" at bounding box center [95, 9] width 31 height 19
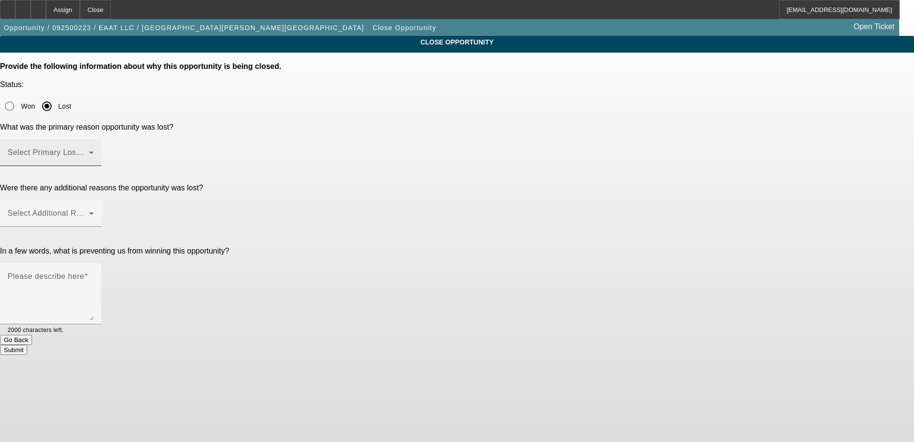
click at [89, 151] on span at bounding box center [48, 156] width 81 height 11
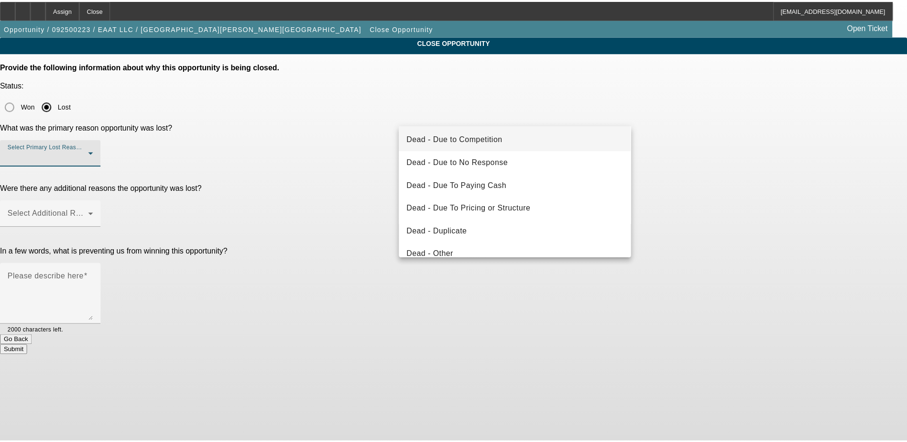
scroll to position [48, 0]
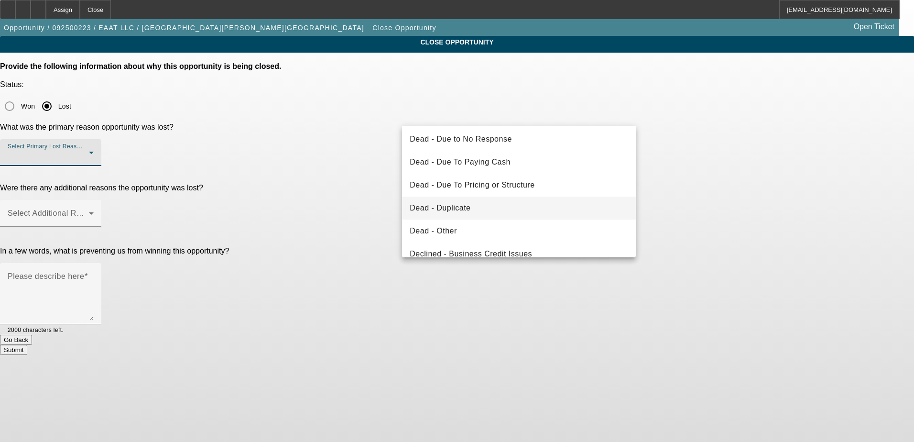
click at [489, 211] on mat-option "Dead - Duplicate" at bounding box center [519, 207] width 234 height 23
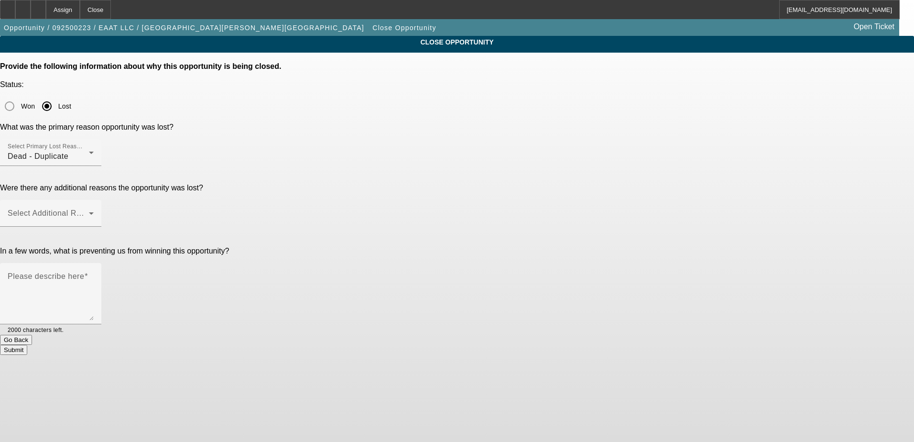
click at [27, 345] on button "Submit" at bounding box center [13, 350] width 27 height 10
click at [94, 200] on div "Select Additional Reasons" at bounding box center [51, 213] width 86 height 27
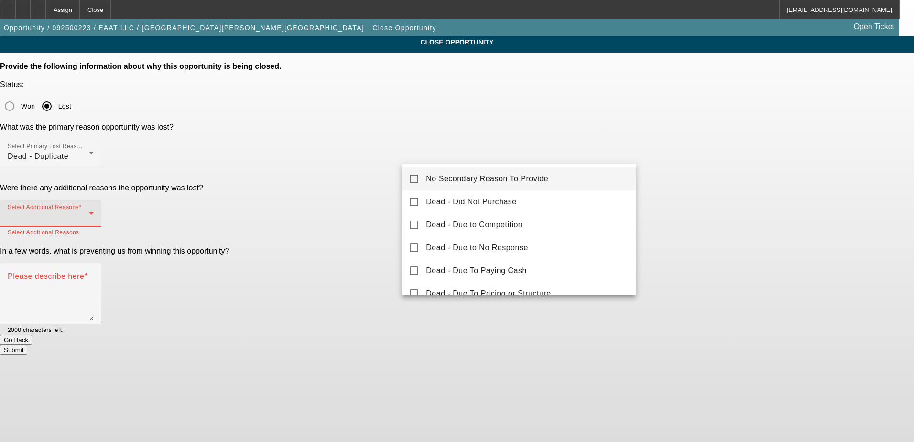
click at [470, 181] on span "No Secondary Reason To Provide" at bounding box center [487, 178] width 122 height 11
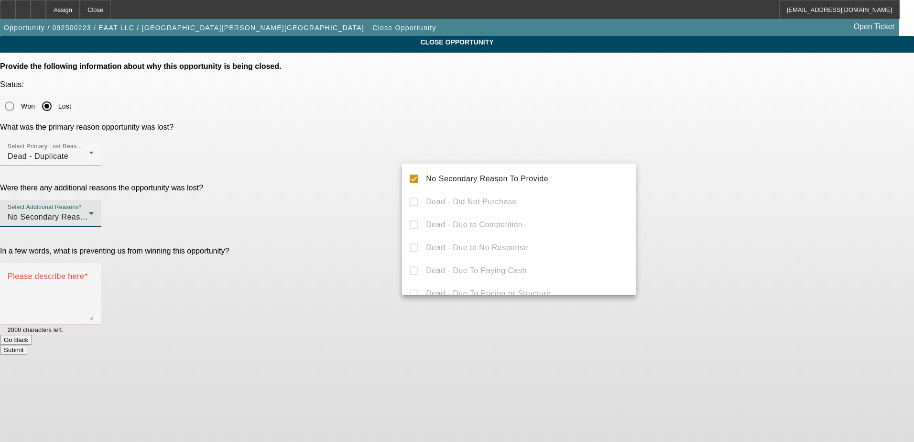
click at [694, 217] on div at bounding box center [457, 221] width 914 height 442
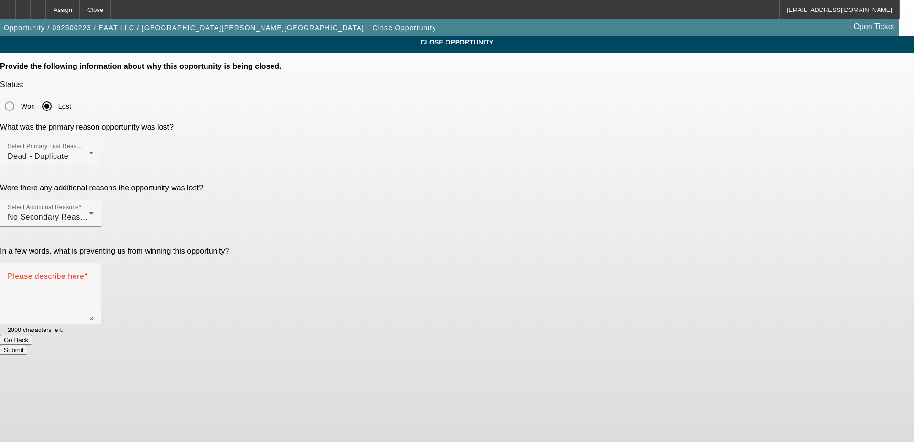
click at [27, 345] on button "Submit" at bounding box center [13, 350] width 27 height 10
click at [94, 274] on textarea "Please describe here" at bounding box center [51, 297] width 86 height 46
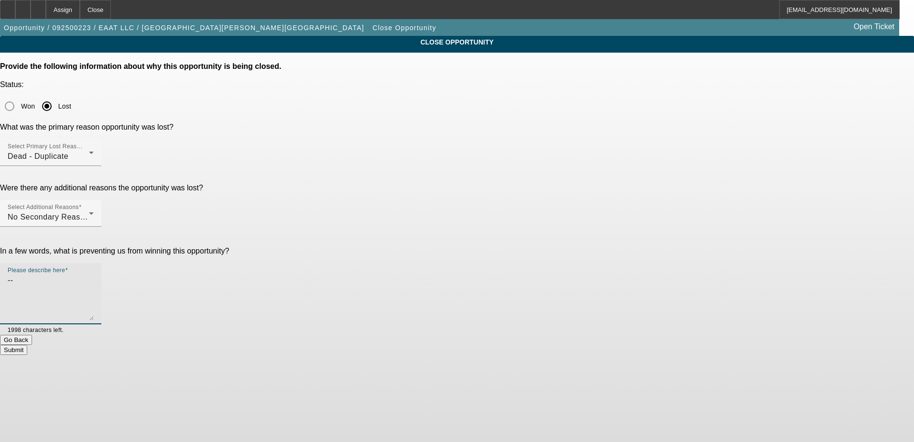
type textarea "--"
click at [27, 345] on button "Submit" at bounding box center [13, 350] width 27 height 10
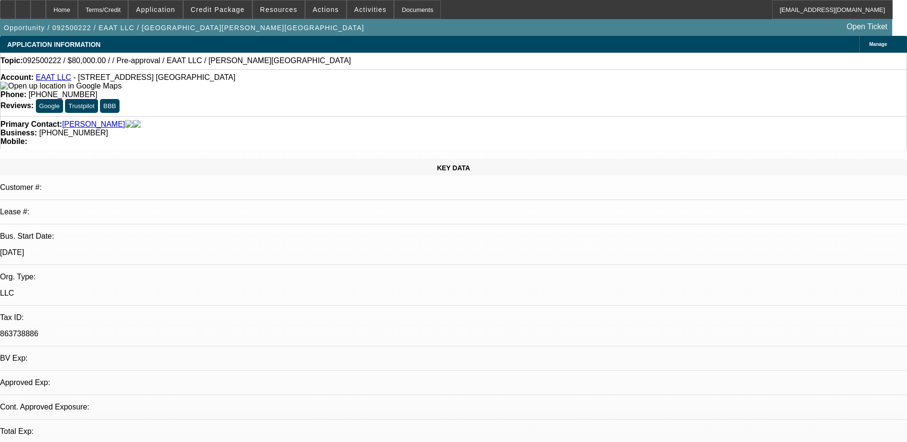
select select "0"
select select "2"
select select "0.1"
select select "1"
select select "2"
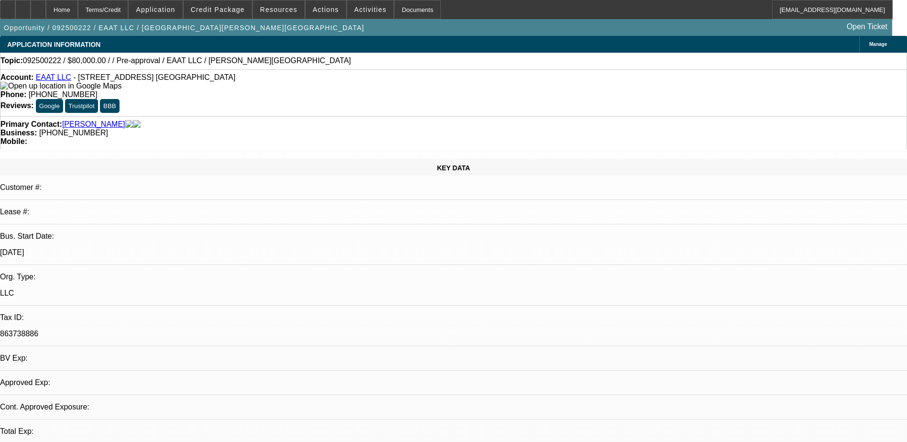
select select "4"
click at [46, 13] on div at bounding box center [38, 9] width 15 height 19
select select "0"
select select "2"
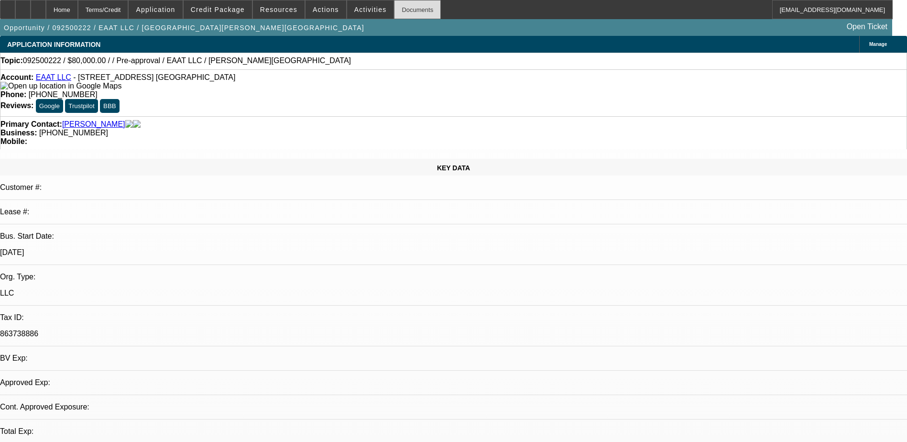
select select "0.1"
select select "4"
click at [38, 6] on icon at bounding box center [38, 6] width 0 height 0
select select "0"
select select "2"
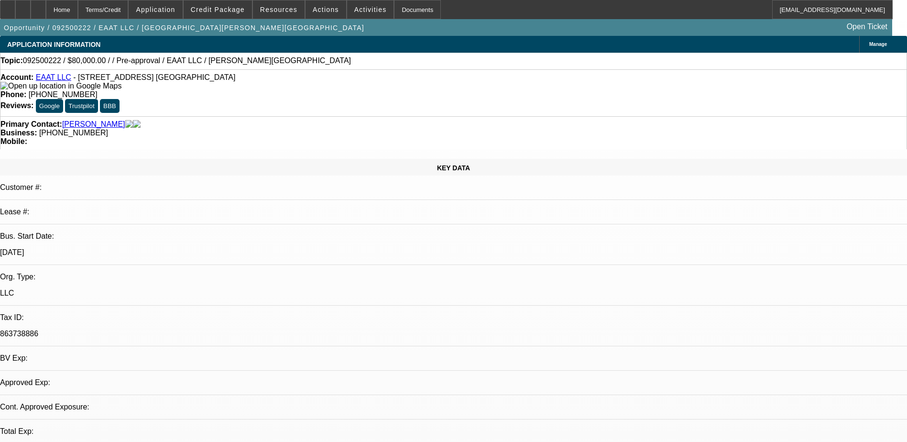
select select "0.1"
select select "1"
select select "2"
select select "4"
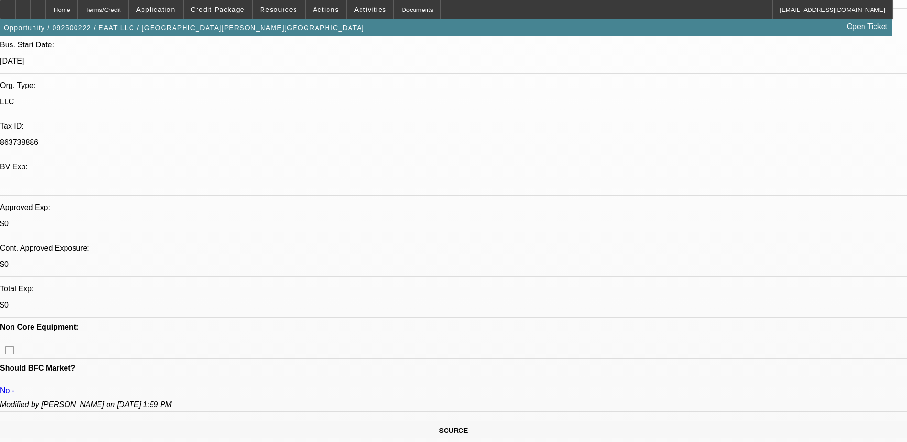
scroll to position [382, 0]
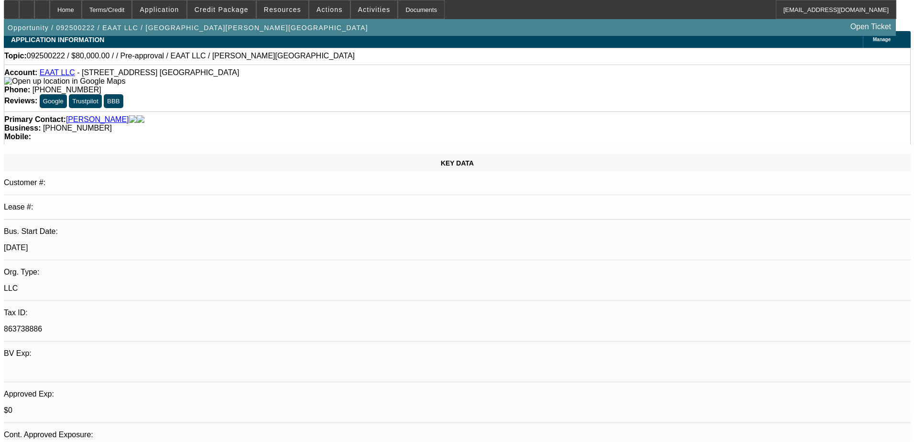
scroll to position [0, 0]
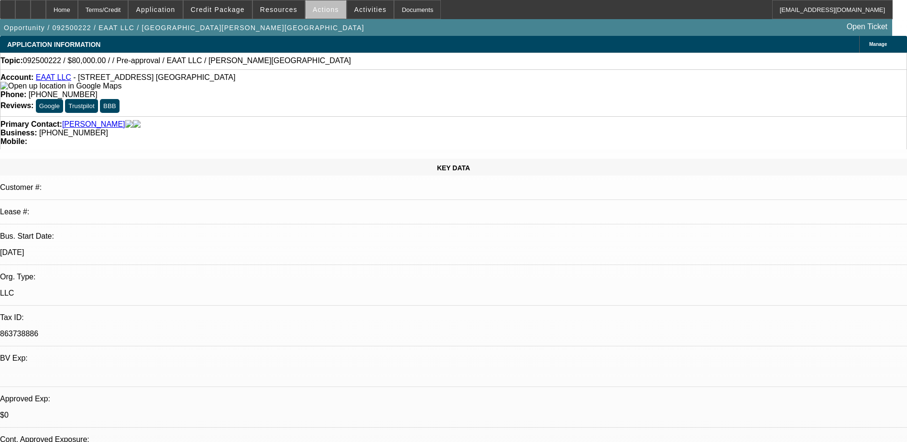
click at [332, 10] on span at bounding box center [325, 9] width 41 height 23
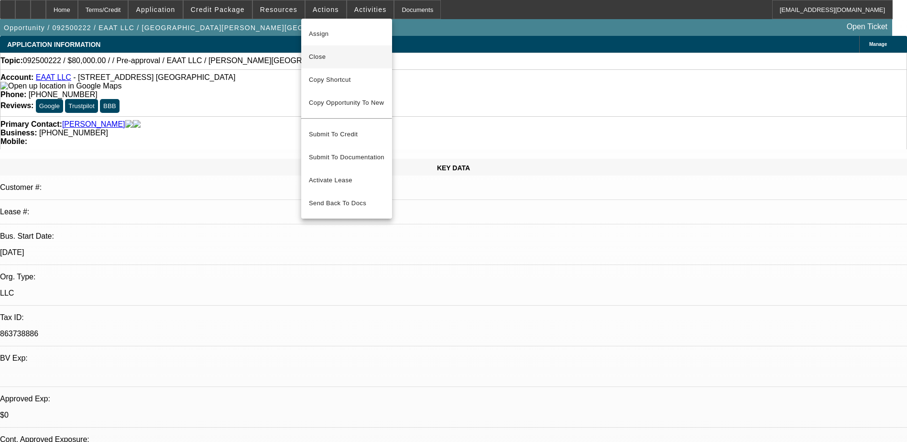
click at [366, 53] on span "Close" at bounding box center [347, 56] width 76 height 11
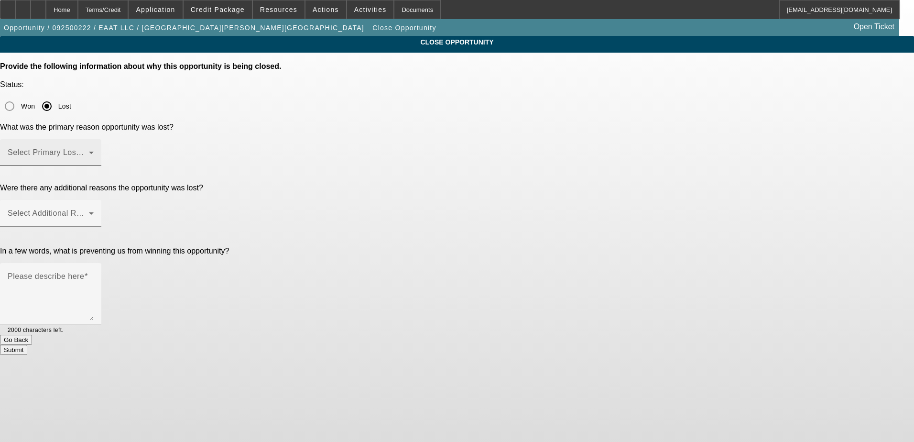
click at [94, 139] on div "Select Primary Lost Reason" at bounding box center [51, 152] width 86 height 27
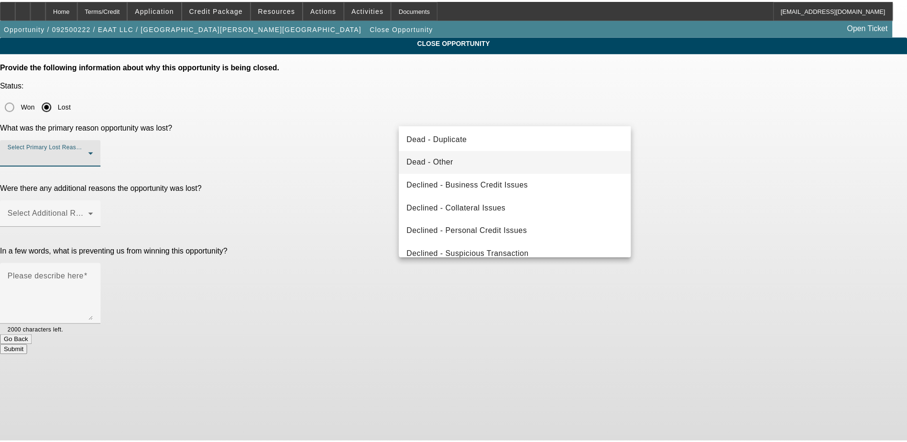
scroll to position [129, 0]
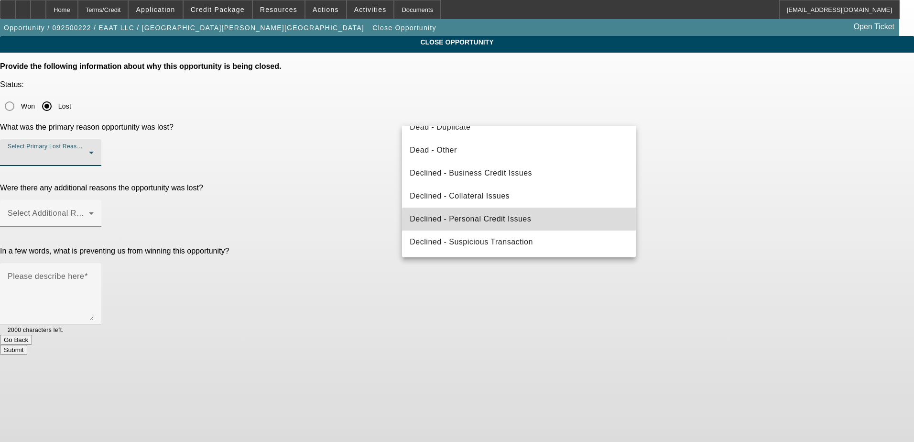
click at [541, 223] on mat-option "Declined - Personal Credit Issues" at bounding box center [519, 218] width 234 height 23
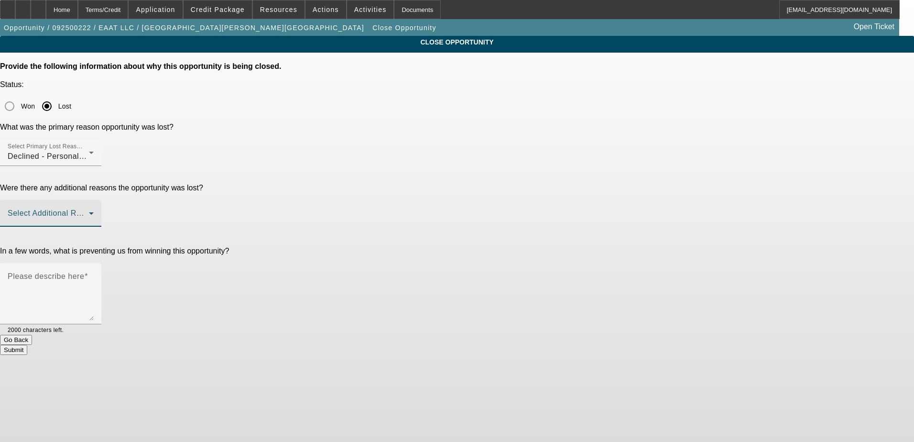
click at [89, 211] on span at bounding box center [48, 216] width 81 height 11
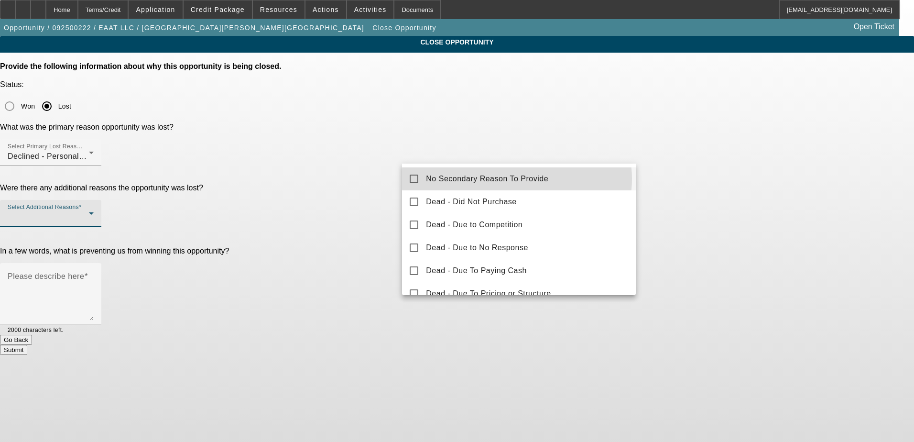
click at [517, 179] on span "No Secondary Reason To Provide" at bounding box center [487, 178] width 122 height 11
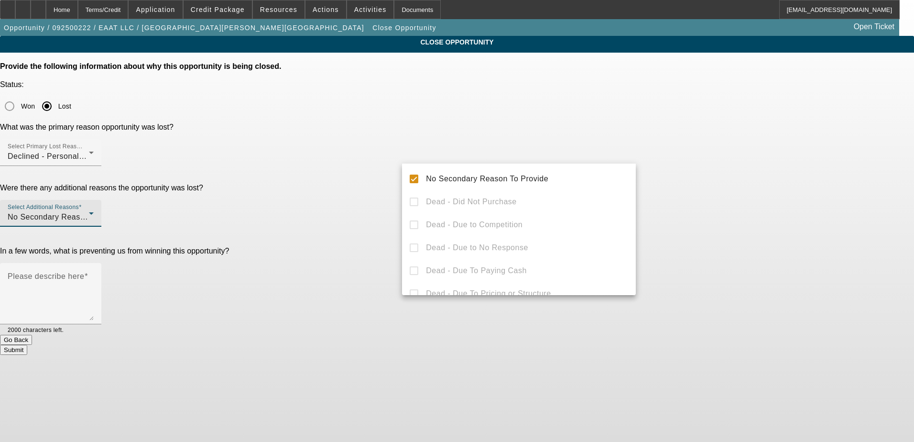
click at [711, 211] on div at bounding box center [457, 221] width 914 height 442
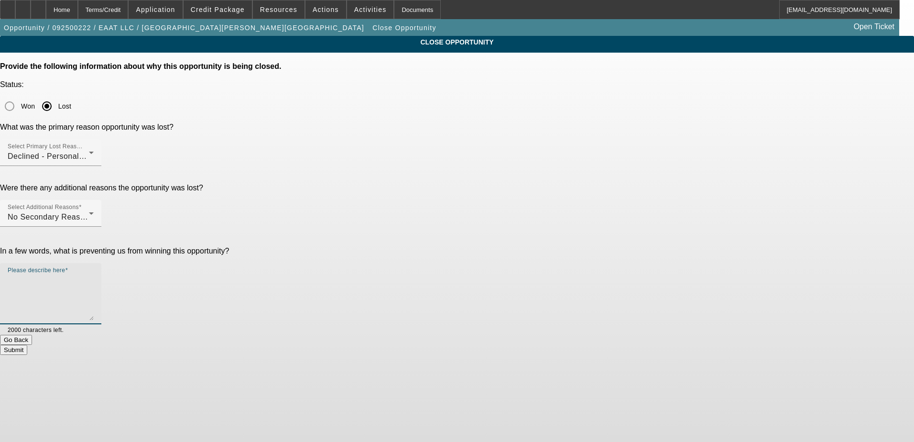
click at [94, 274] on textarea "Please describe here" at bounding box center [51, 297] width 86 height 46
click at [94, 274] on textarea "Repos, market as Do not market. Nothing we can do" at bounding box center [51, 297] width 86 height 46
type textarea "Repos, marked as Do not market. Nothing we can do"
click at [27, 345] on button "Submit" at bounding box center [13, 350] width 27 height 10
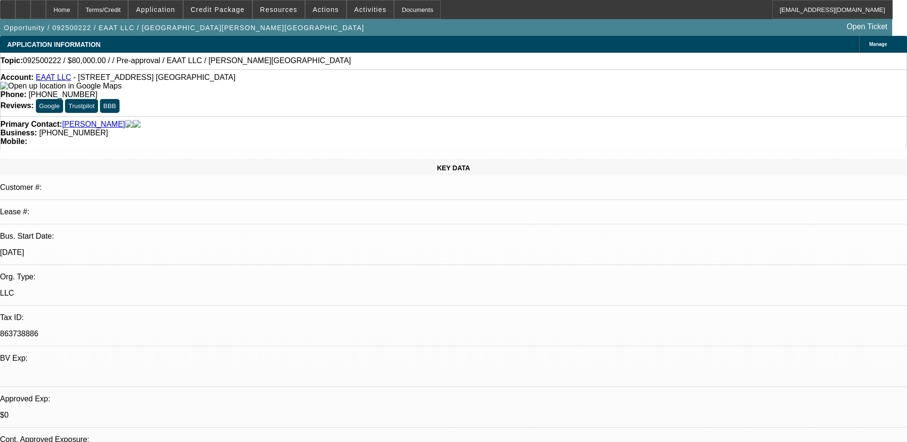
select select "0"
select select "2"
select select "0.1"
select select "4"
